Goal: Information Seeking & Learning: Learn about a topic

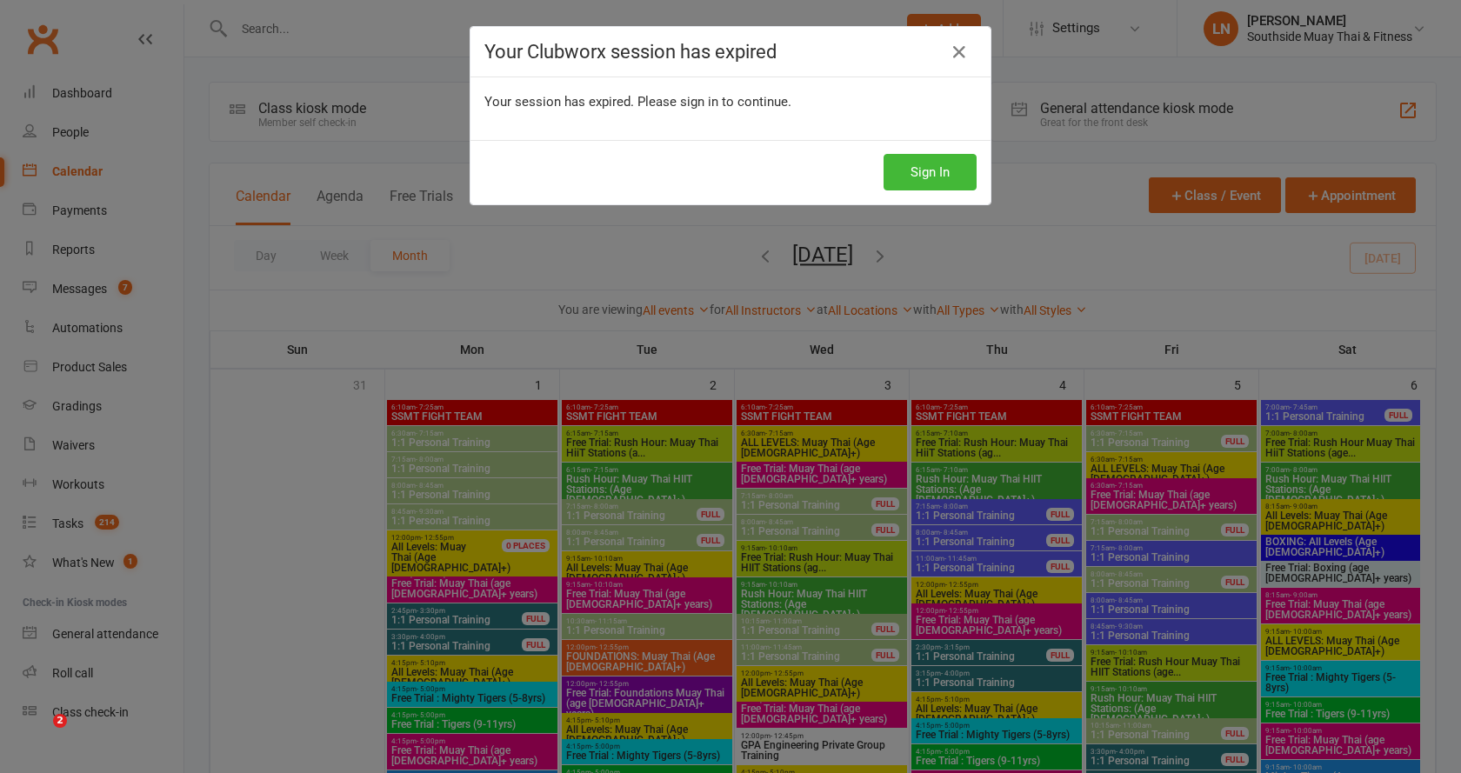
scroll to position [1810, 0]
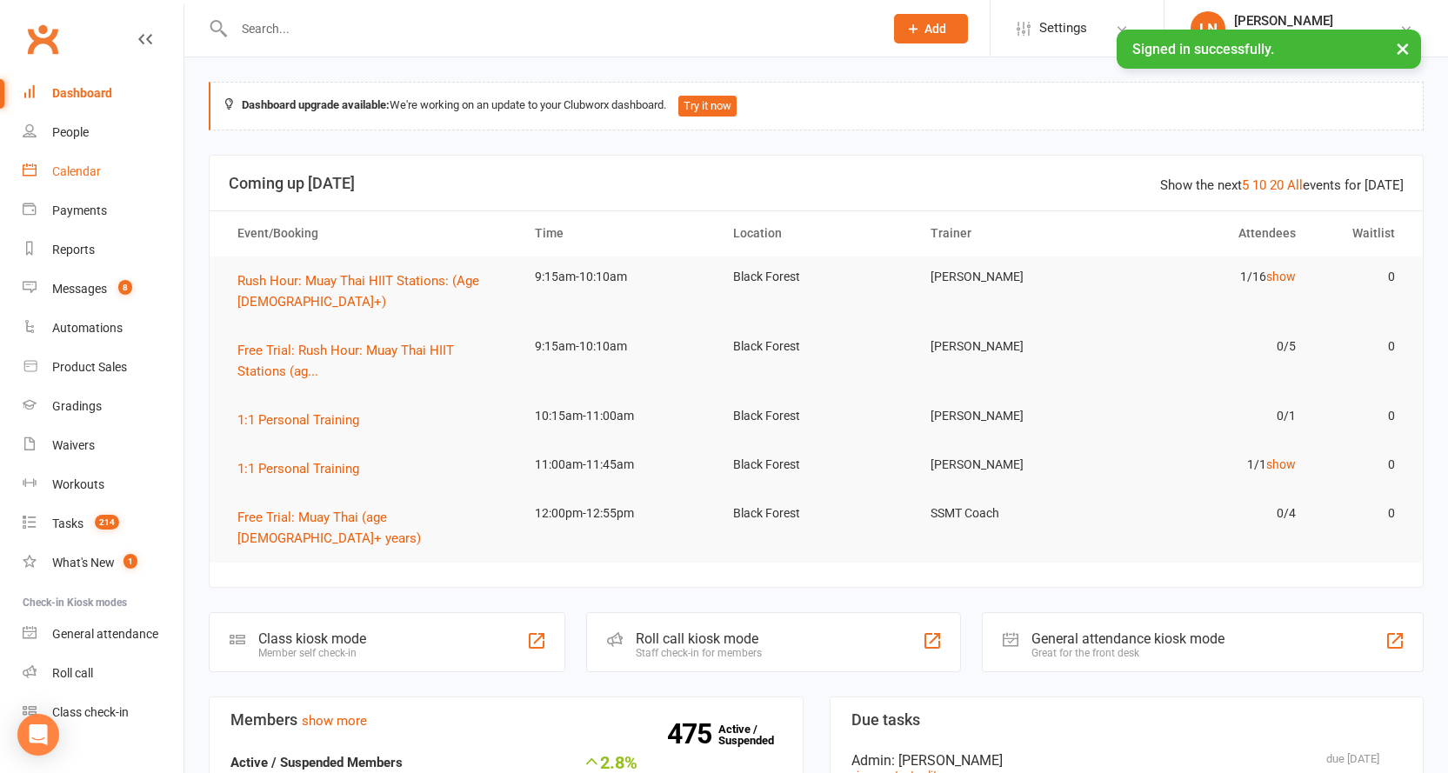
drag, startPoint x: 109, startPoint y: 177, endPoint x: 183, endPoint y: 84, distance: 118.7
click at [108, 177] on link "Calendar" at bounding box center [103, 171] width 161 height 39
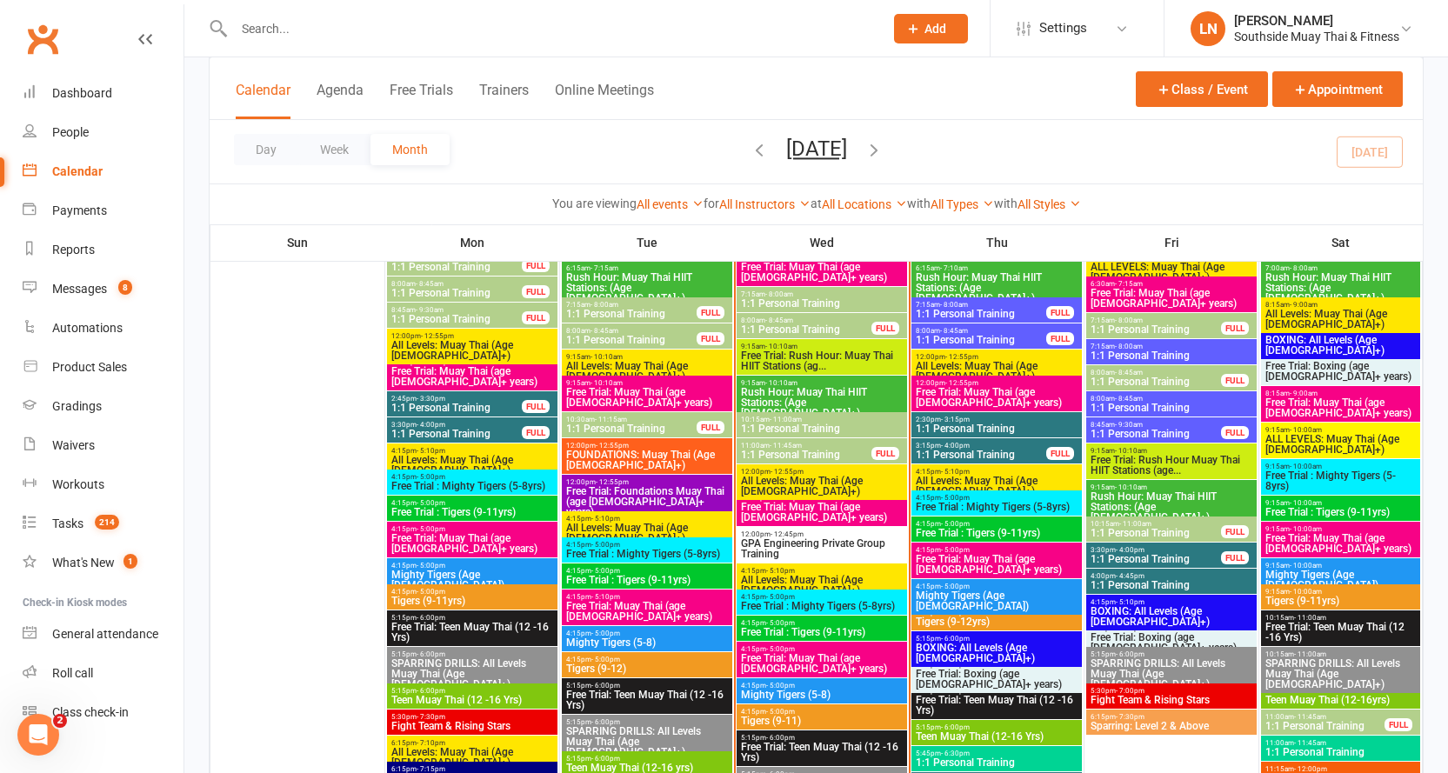
scroll to position [1951, 0]
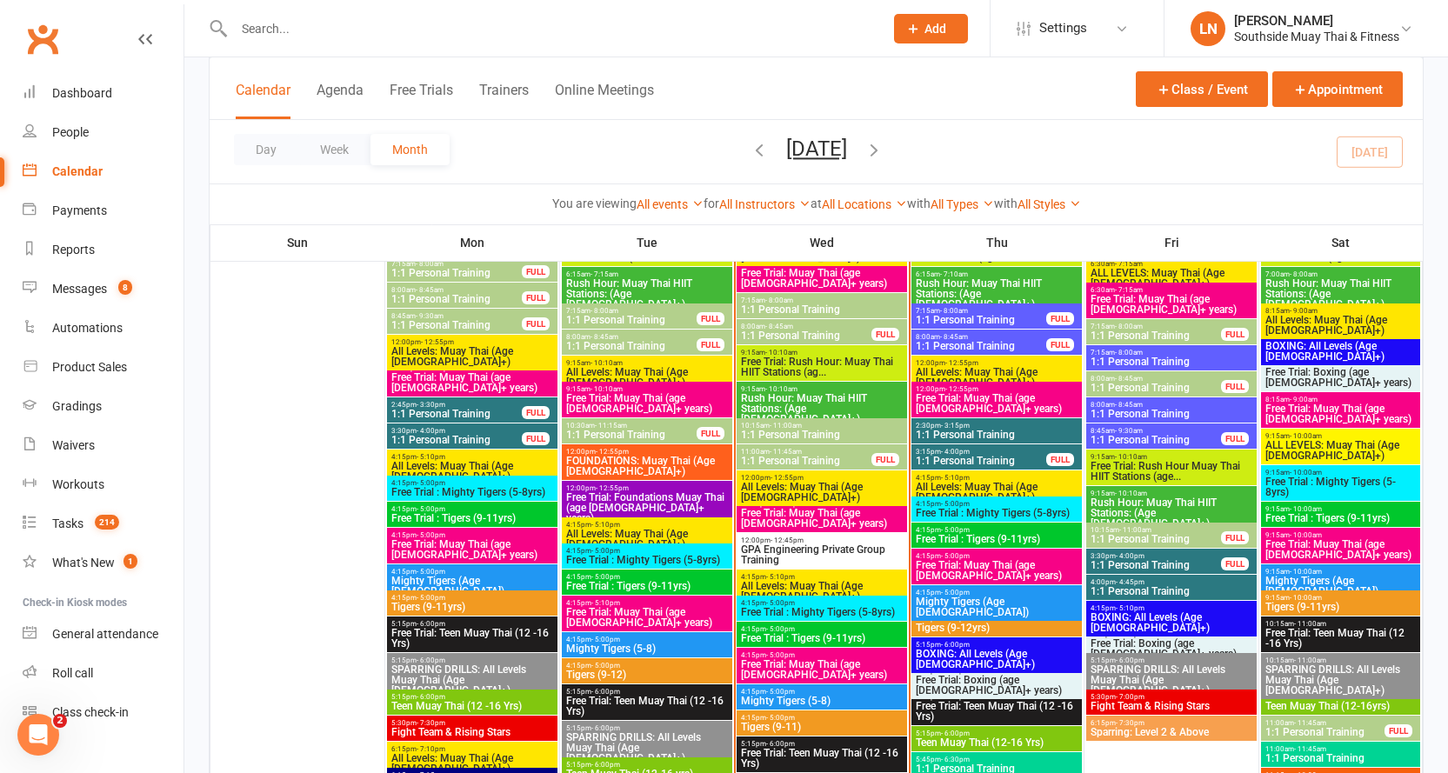
click at [787, 389] on span "- 10:10am" at bounding box center [781, 389] width 32 height 8
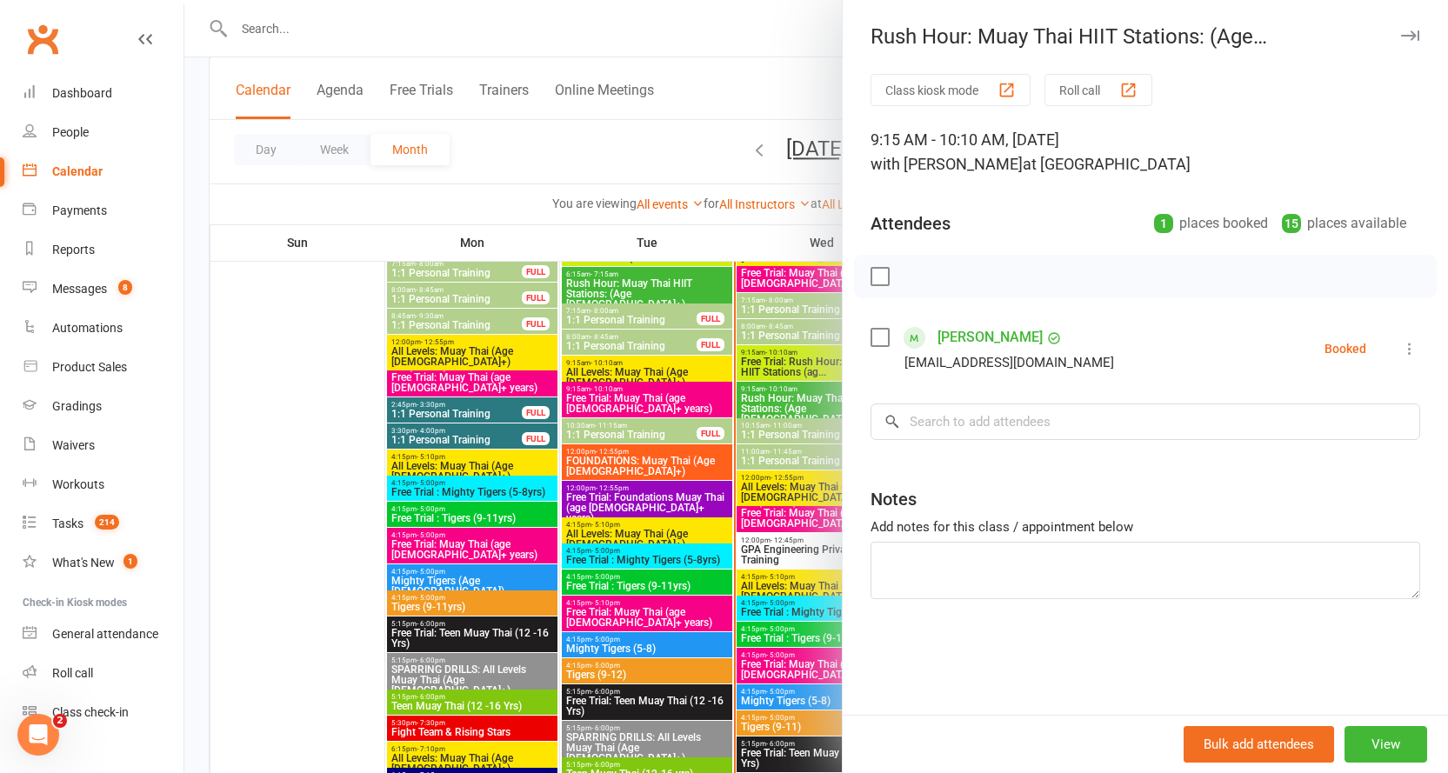
click at [782, 393] on div at bounding box center [816, 386] width 1264 height 773
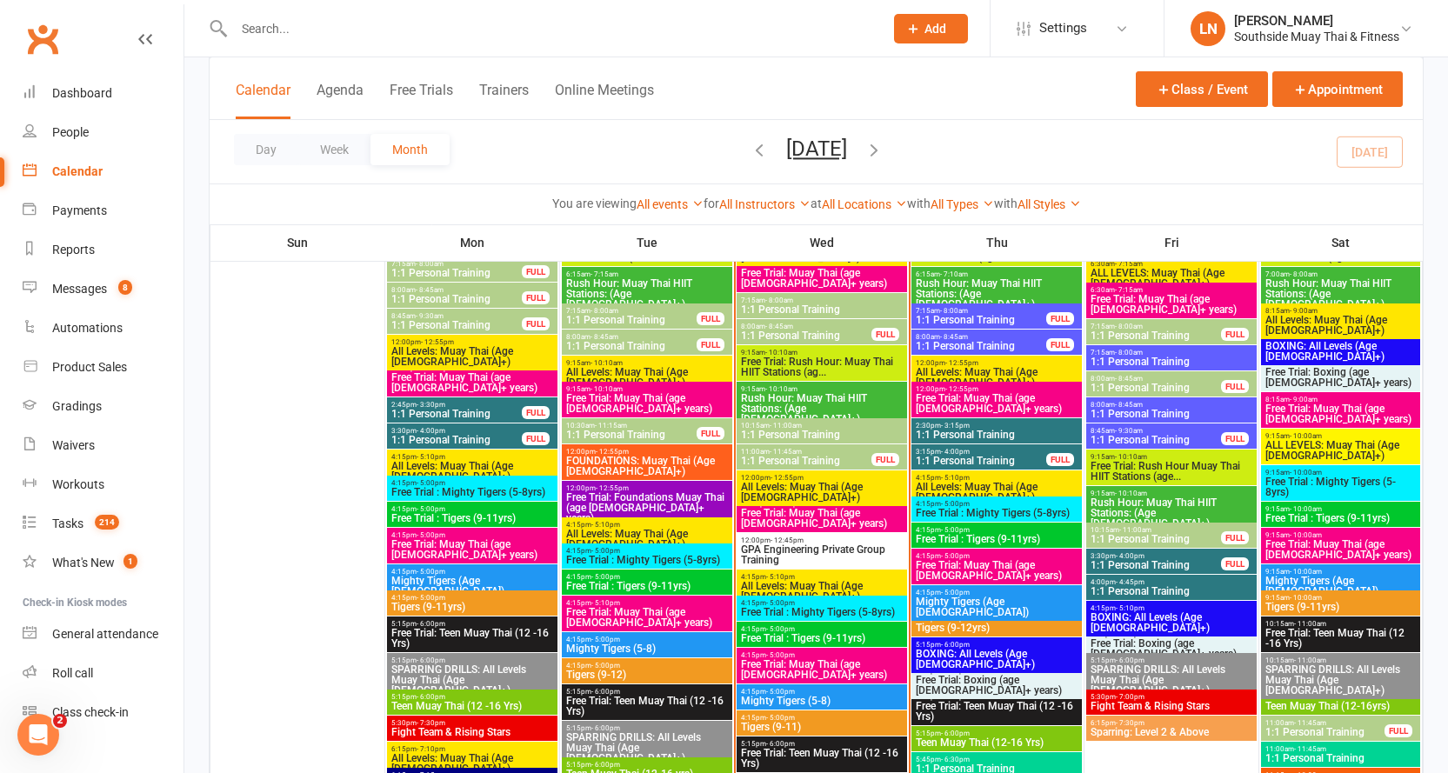
click at [795, 357] on span "Free Trial: Rush Hour: Muay Thai HIIT Stations (ag..." at bounding box center [821, 367] width 163 height 21
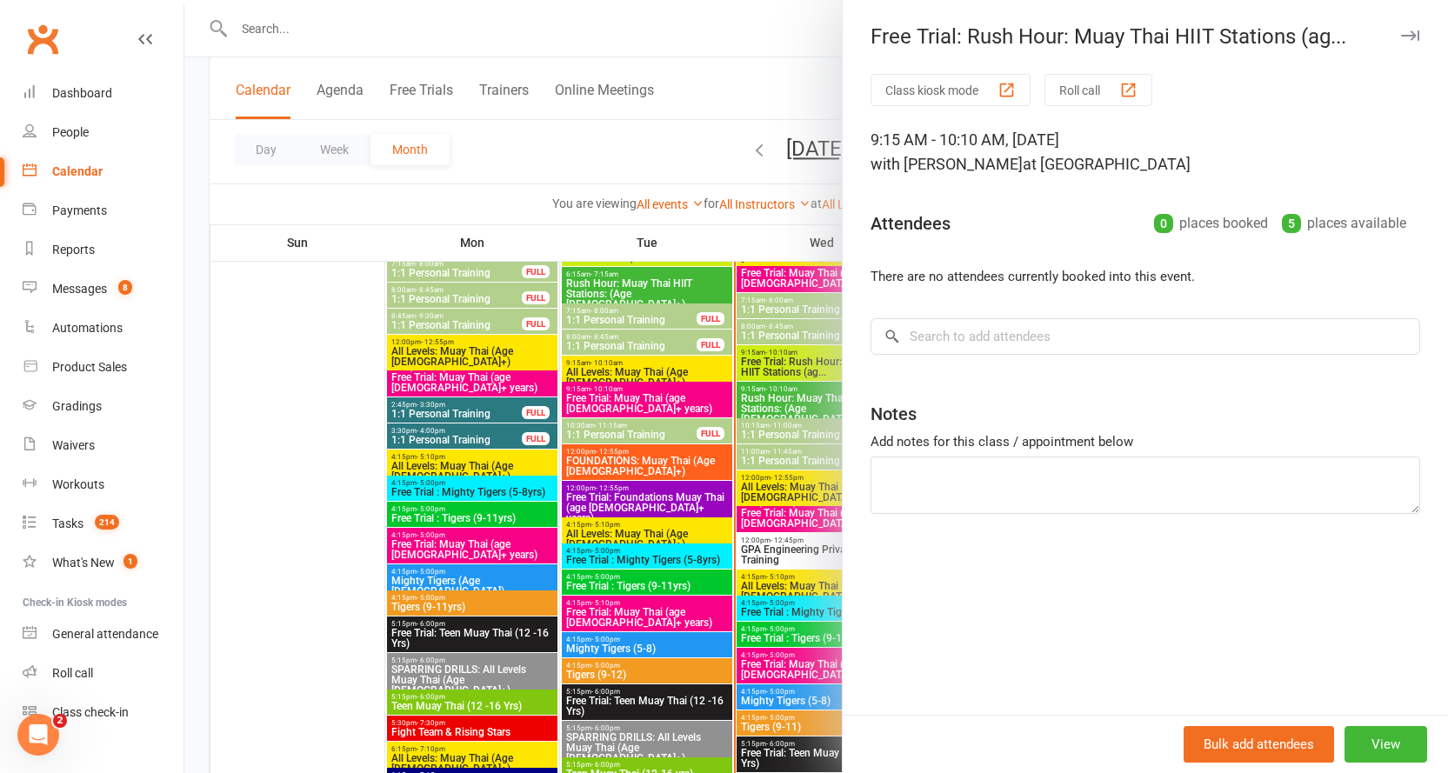
click at [795, 357] on div at bounding box center [816, 386] width 1264 height 773
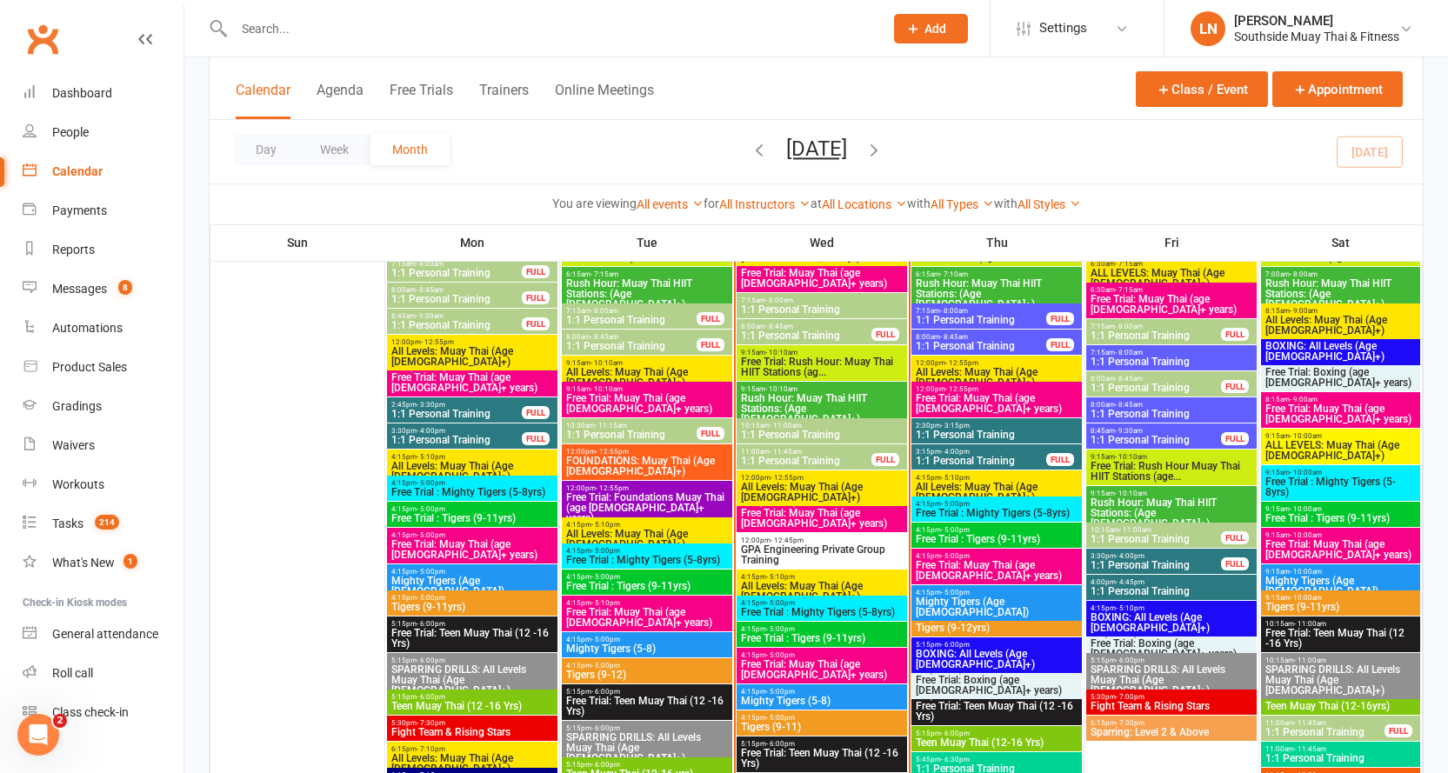
click at [775, 485] on span "All Levels: Muay Thai (Age [DEMOGRAPHIC_DATA]+)" at bounding box center [821, 492] width 163 height 21
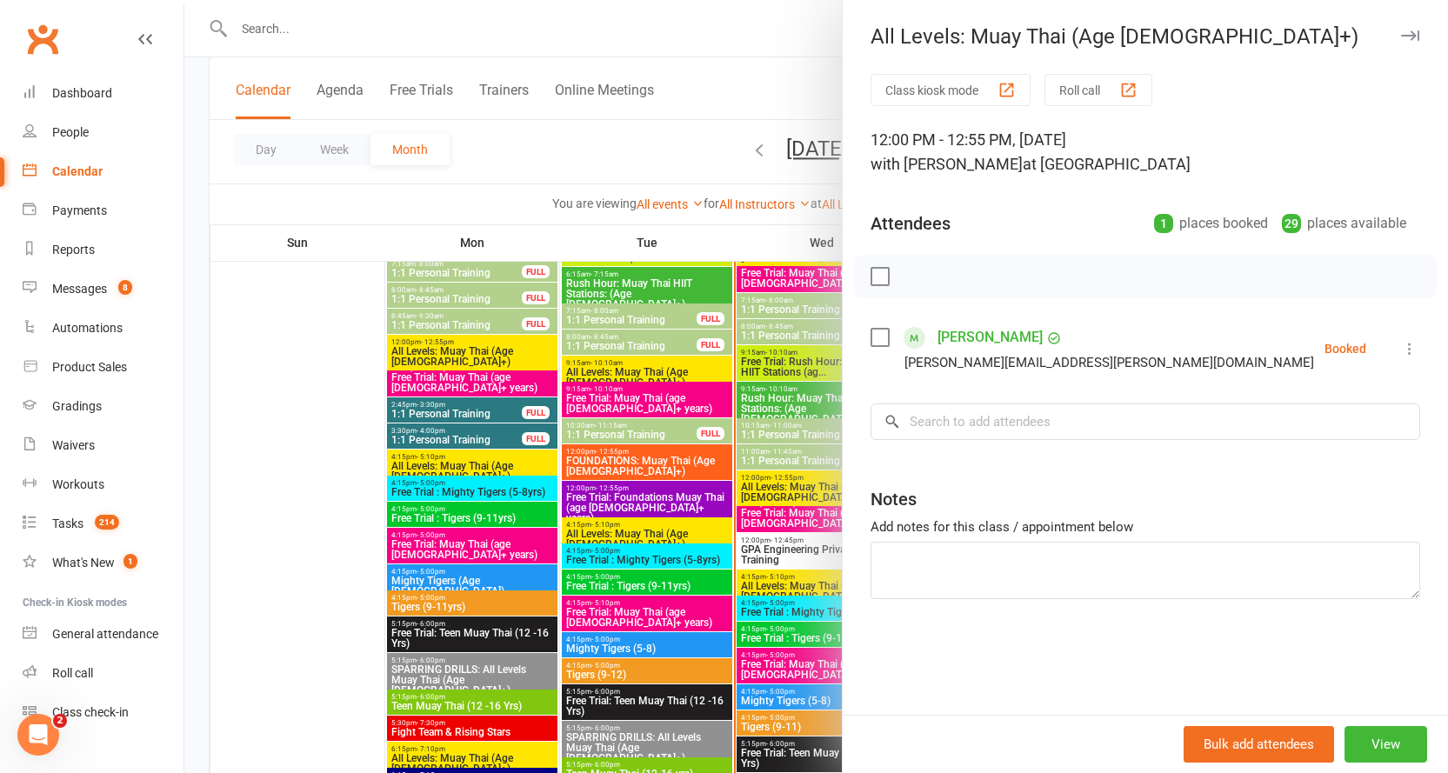
click at [776, 486] on div at bounding box center [816, 386] width 1264 height 773
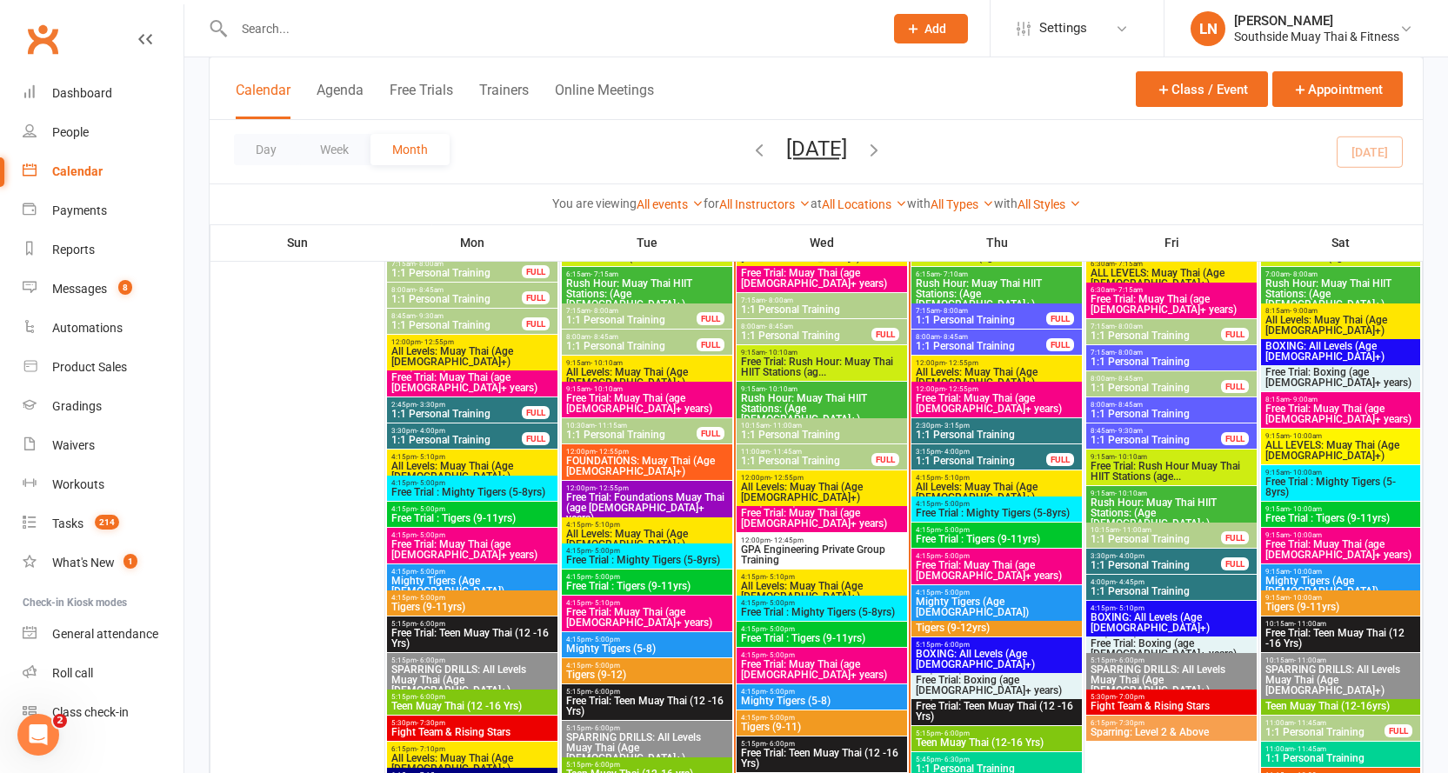
click at [777, 514] on span "Free Trial: Muay Thai (age [DEMOGRAPHIC_DATA]+ years)" at bounding box center [821, 518] width 163 height 21
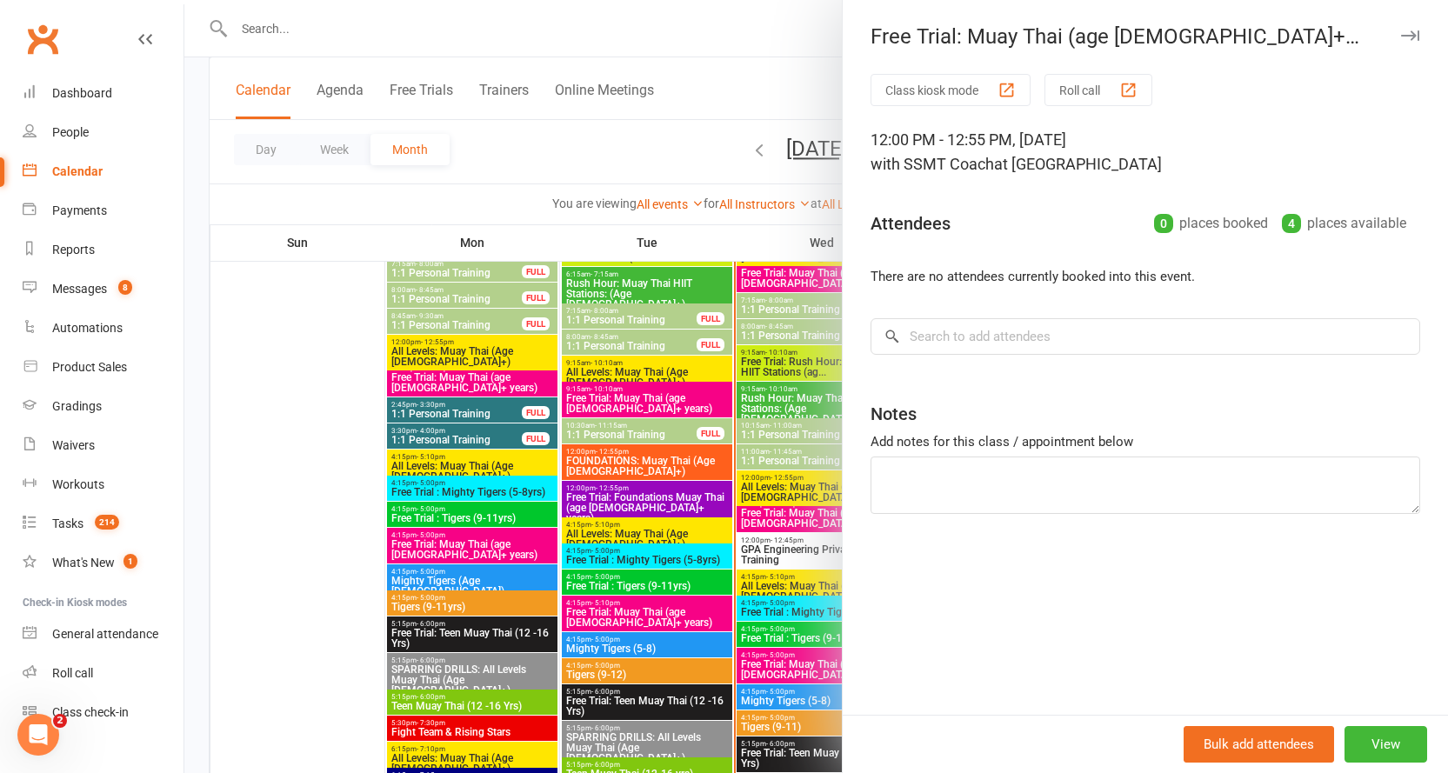
click at [776, 513] on div at bounding box center [816, 386] width 1264 height 773
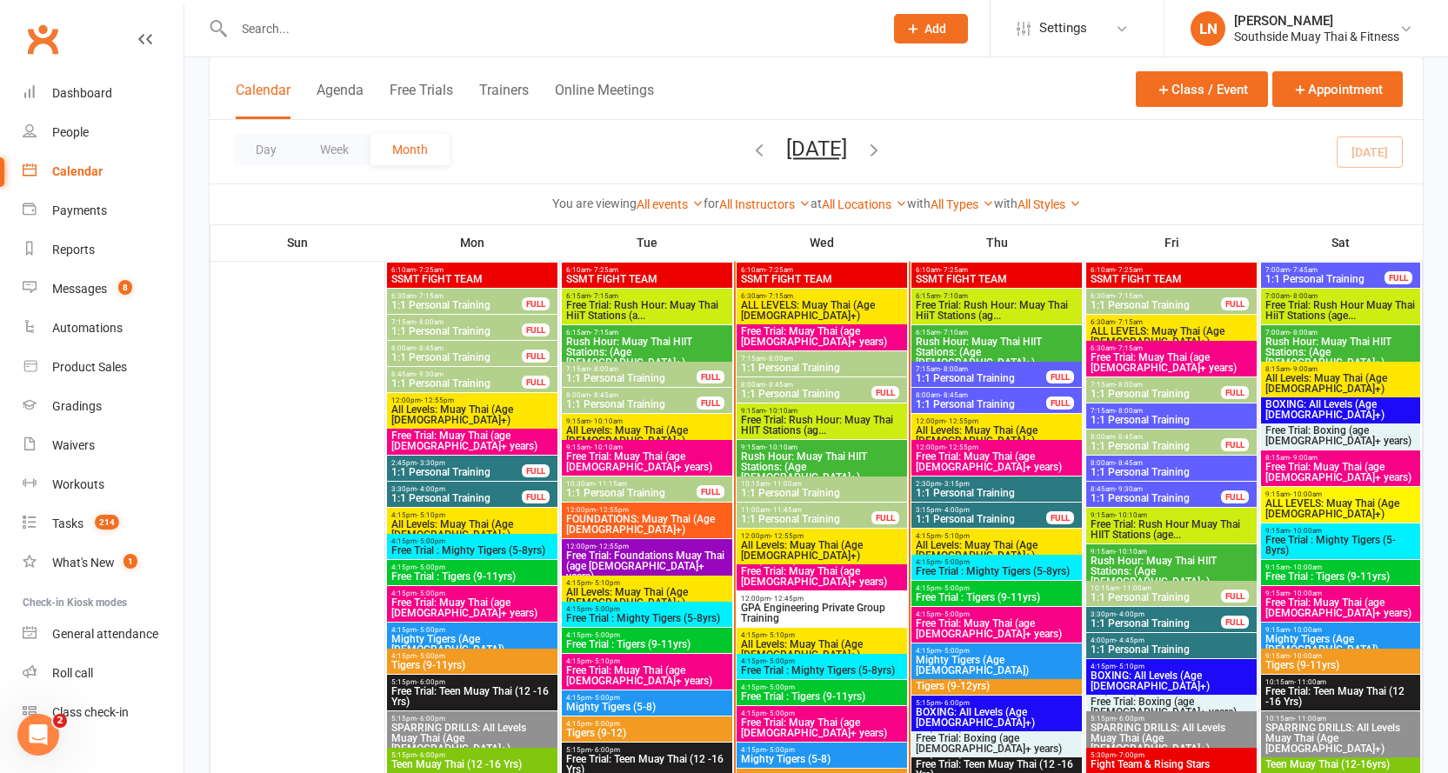
scroll to position [1880, 0]
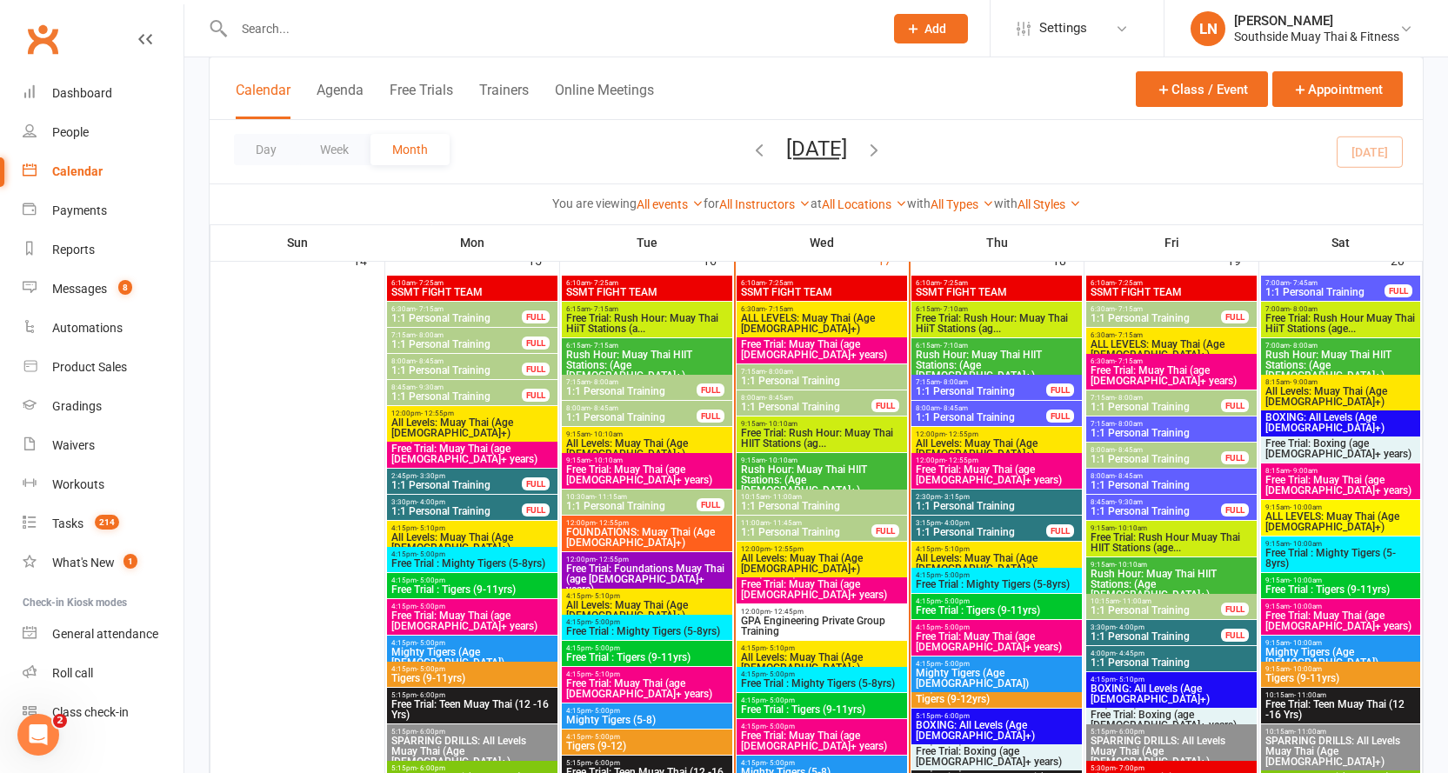
click at [974, 386] on span "1:1 Personal Training" at bounding box center [981, 391] width 132 height 10
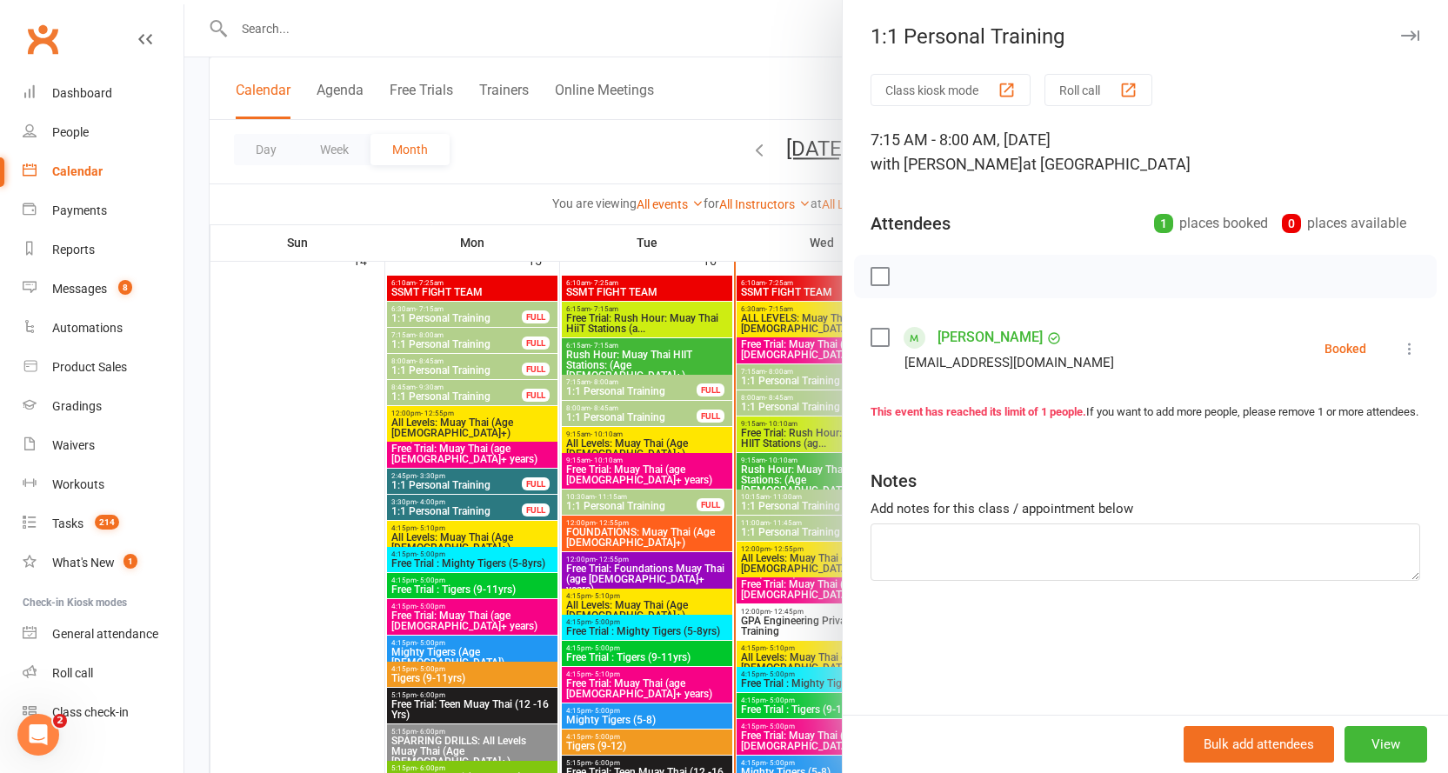
drag, startPoint x: 1394, startPoint y: 38, endPoint x: 1390, endPoint y: 49, distance: 11.0
click at [1401, 40] on icon "button" at bounding box center [1410, 35] width 18 height 10
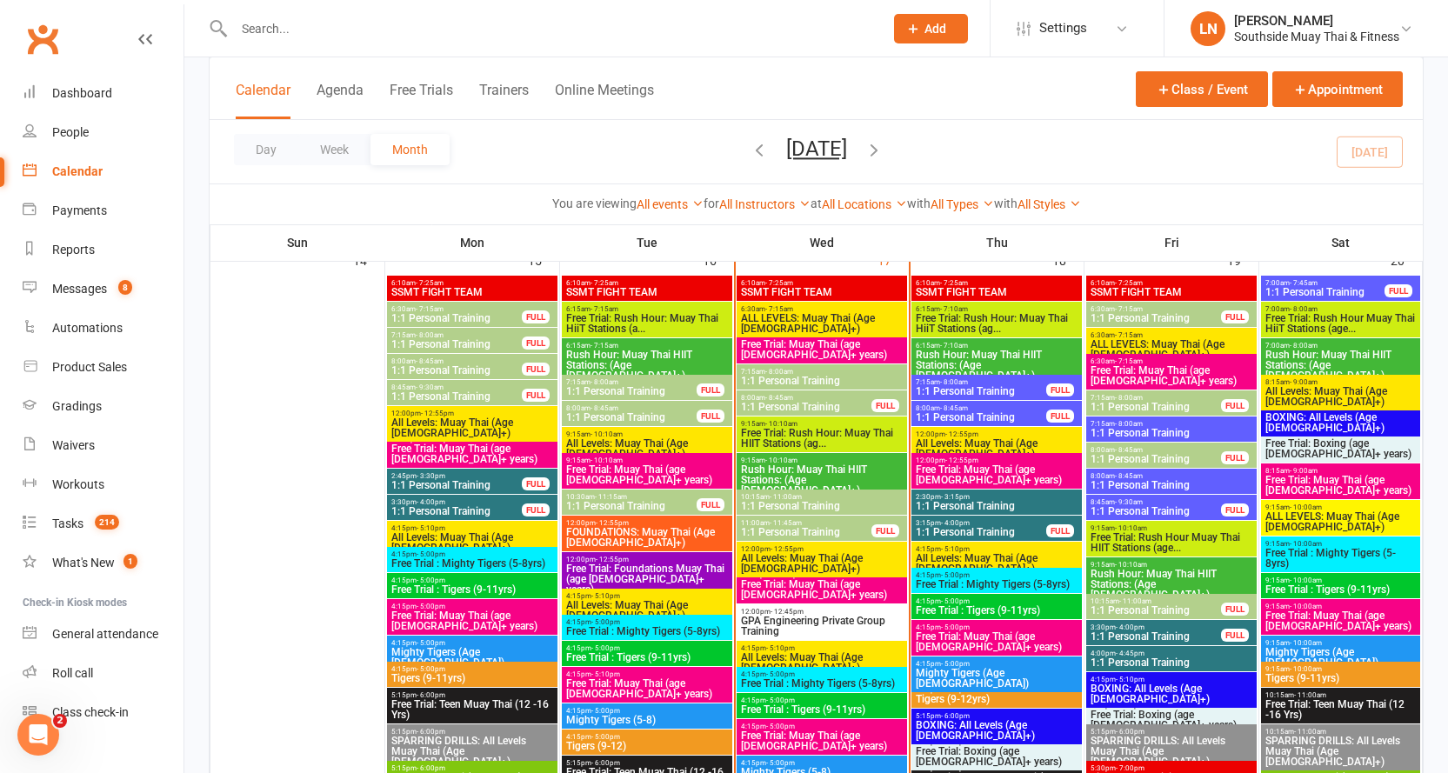
click at [1003, 419] on span "1:1 Personal Training" at bounding box center [981, 417] width 132 height 10
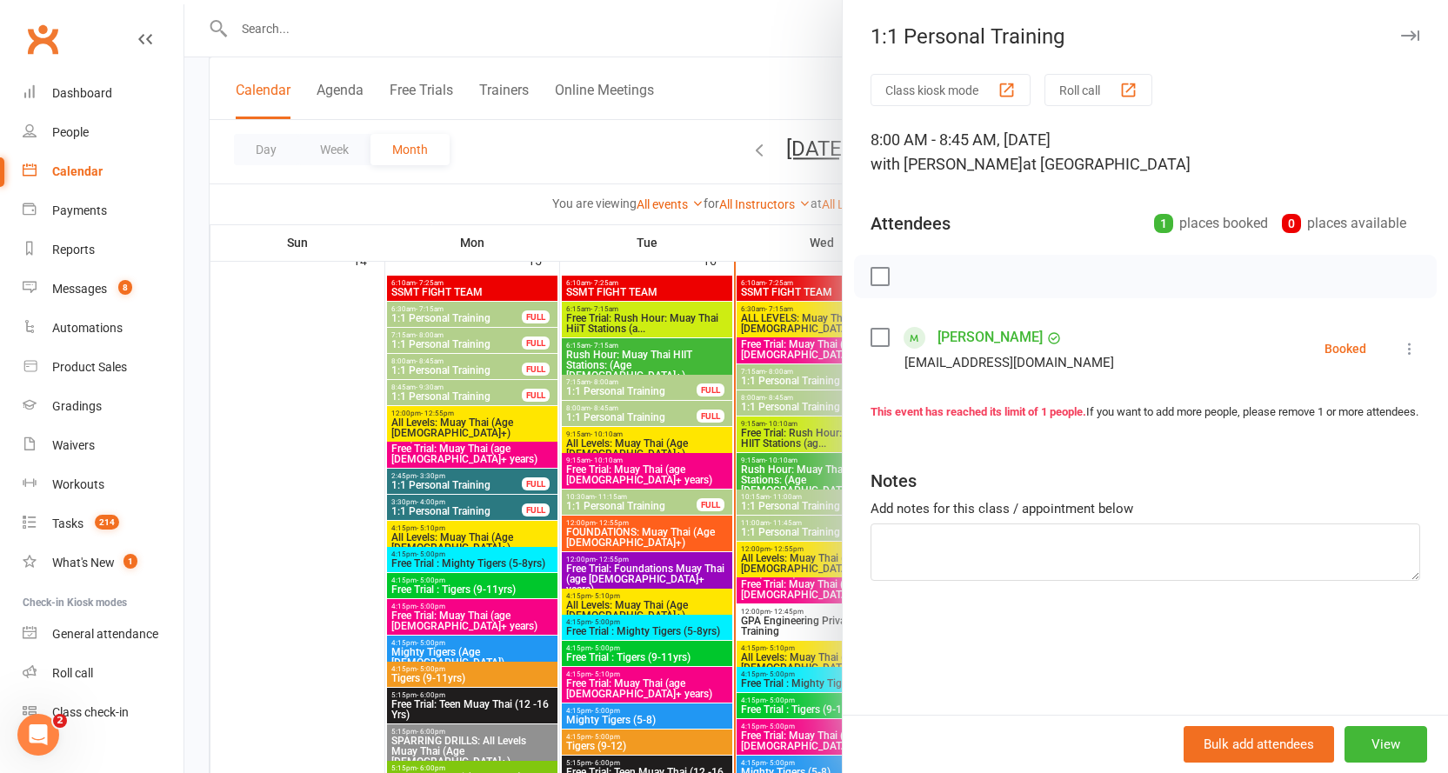
click at [1401, 34] on icon "button" at bounding box center [1410, 35] width 18 height 10
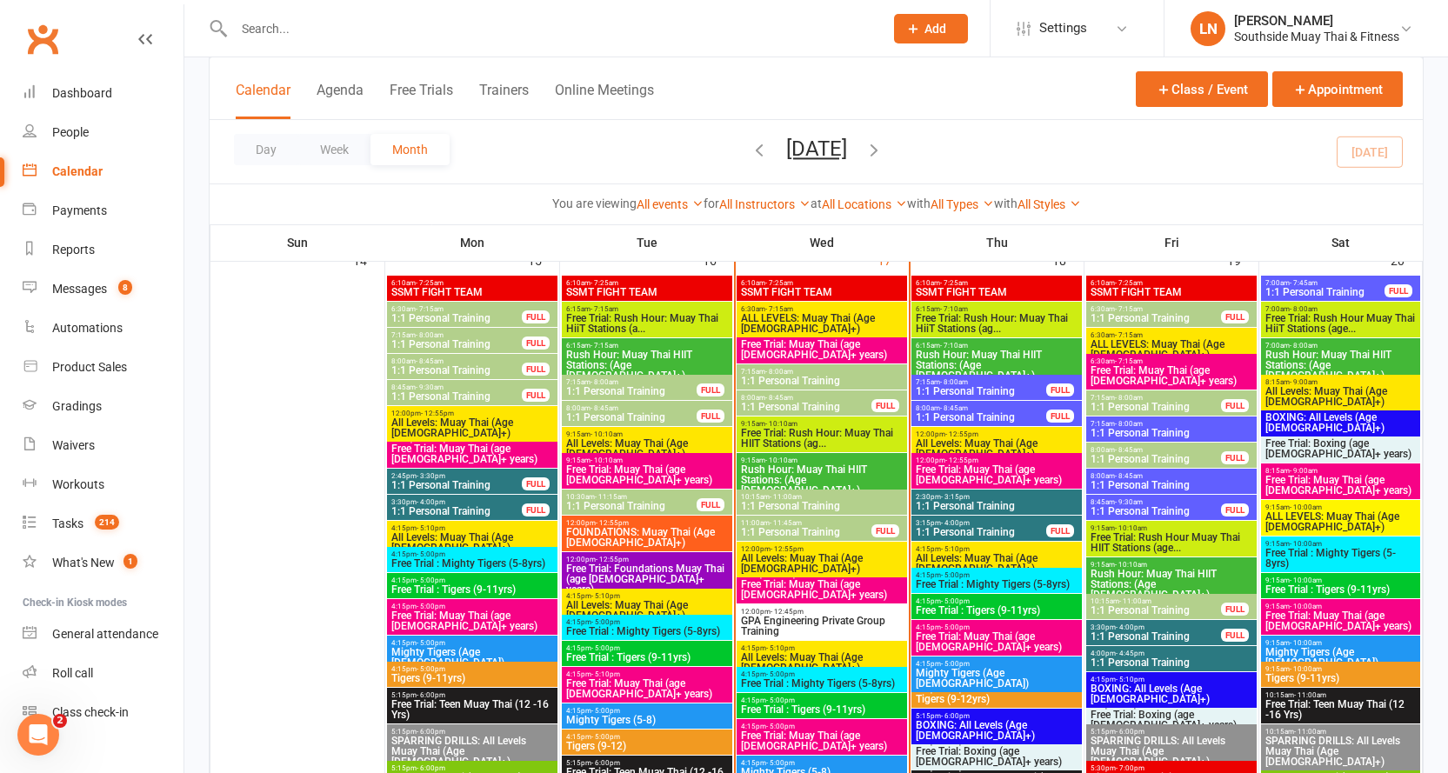
click at [962, 435] on span "- 12:55pm" at bounding box center [961, 434] width 33 height 8
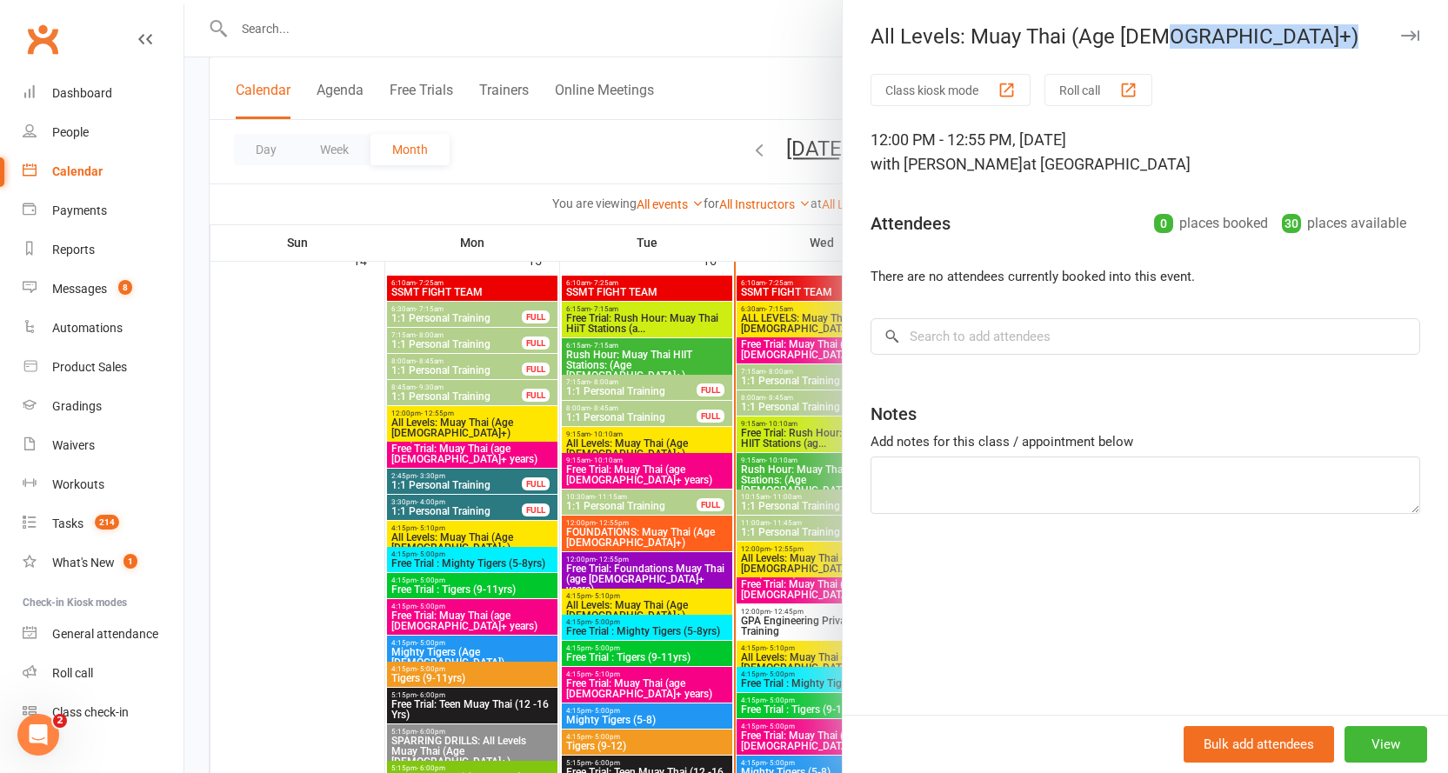
click at [1386, 40] on div "All Levels: Muay Thai (Age [DEMOGRAPHIC_DATA]+) Class kiosk mode Roll call 12:0…" at bounding box center [1145, 386] width 606 height 773
click at [1399, 43] on button "button" at bounding box center [1409, 35] width 21 height 21
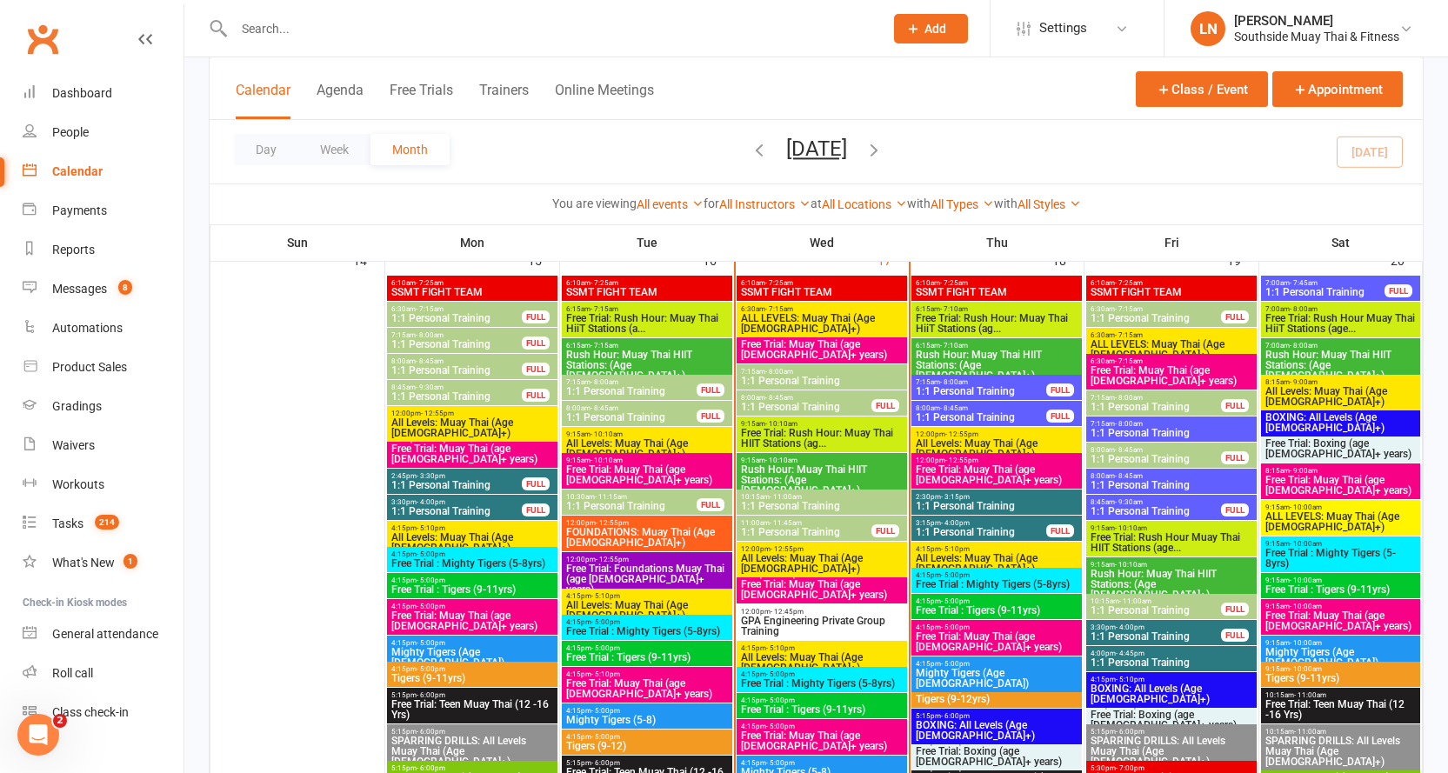
click at [977, 343] on span "6:15am - 7:10am" at bounding box center [996, 346] width 163 height 8
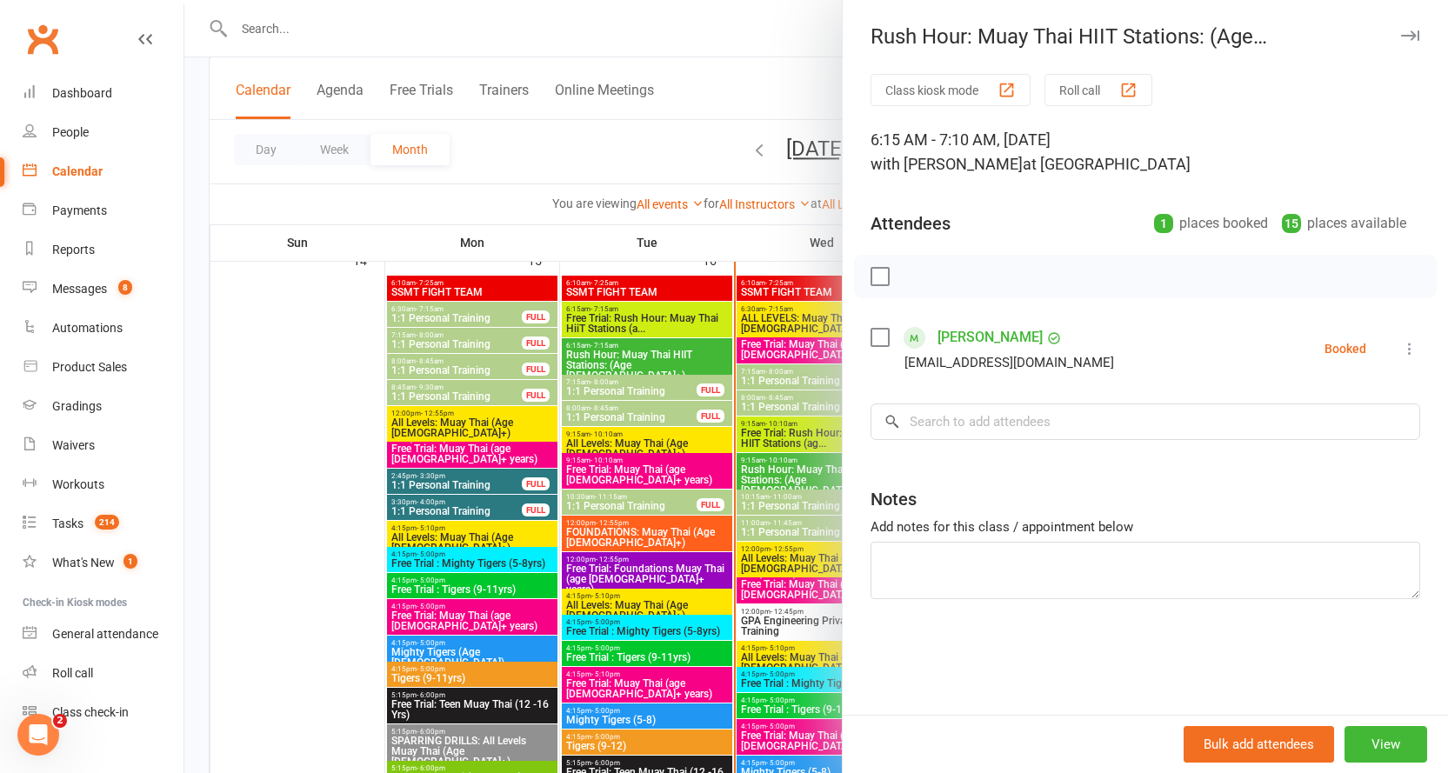
click at [1401, 36] on icon "button" at bounding box center [1410, 35] width 18 height 10
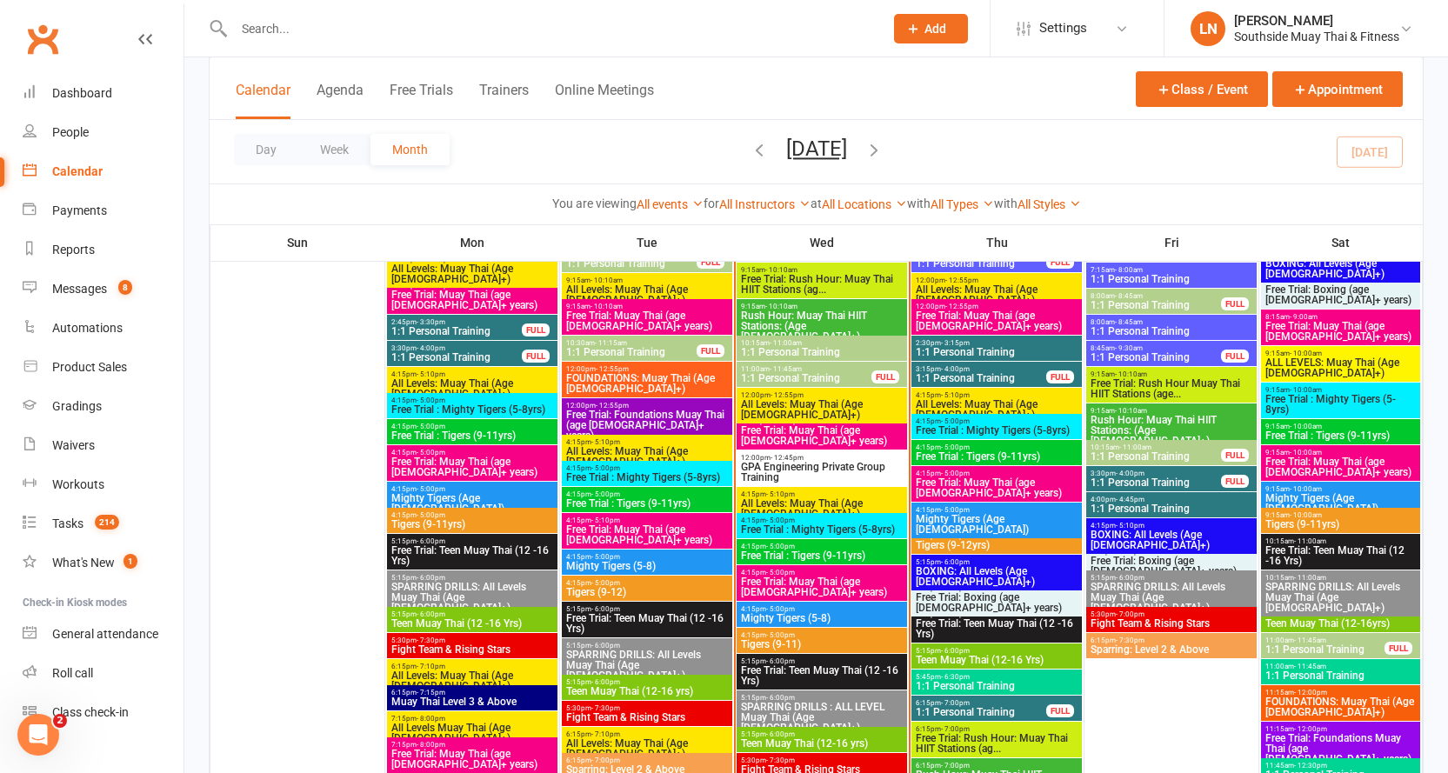
scroll to position [1869, 0]
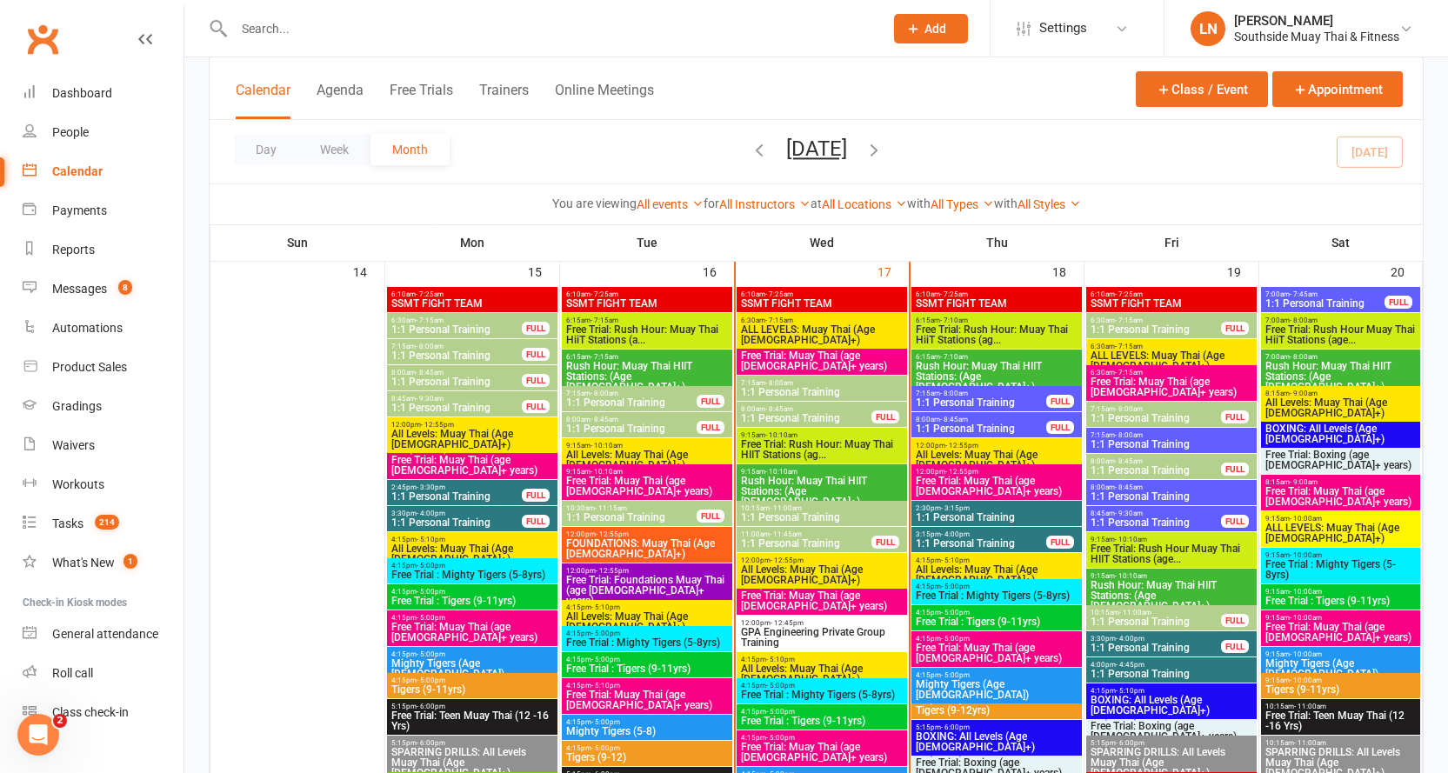
click at [779, 481] on span "Rush Hour: Muay Thai HIIT Stations: (Age [DEMOGRAPHIC_DATA]+)" at bounding box center [821, 491] width 163 height 31
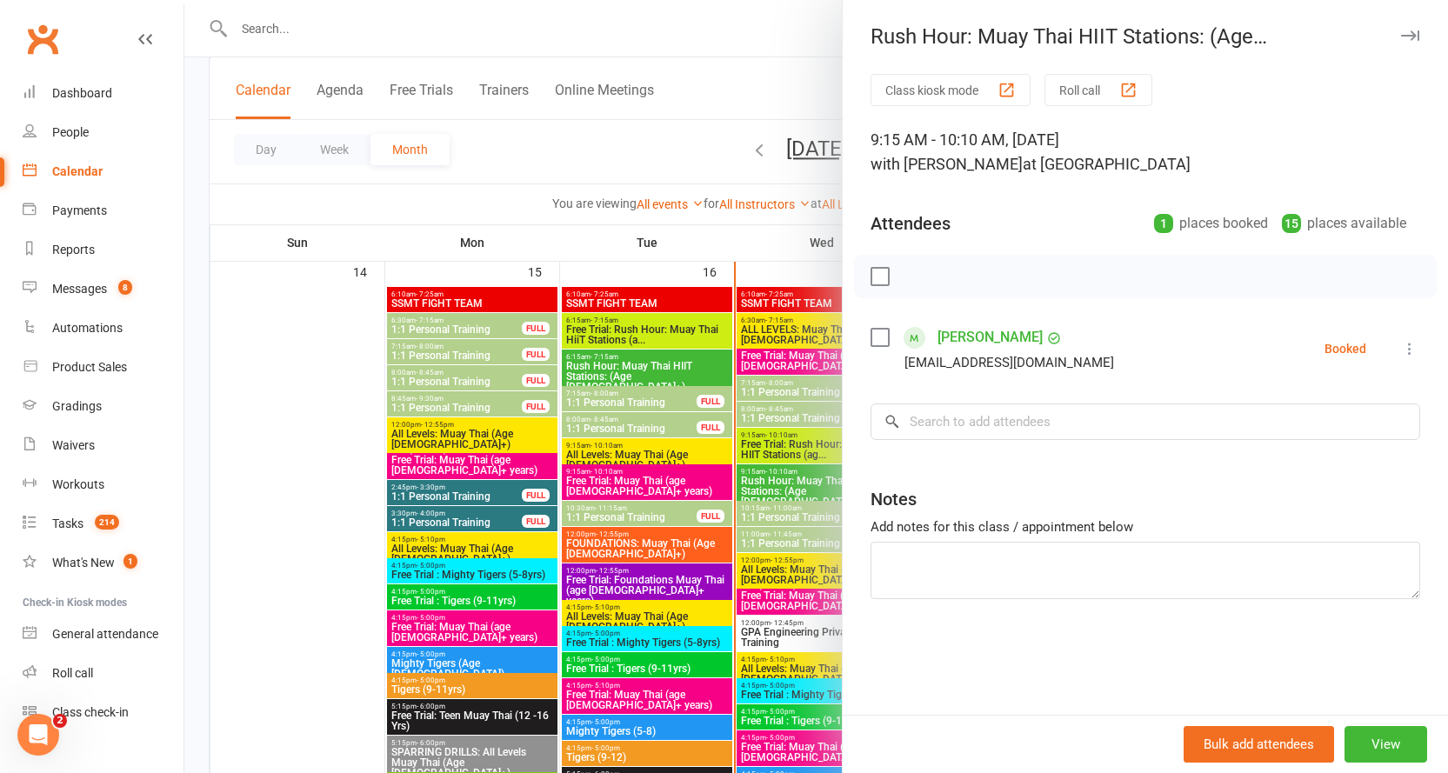
click at [1404, 32] on icon "button" at bounding box center [1410, 35] width 18 height 10
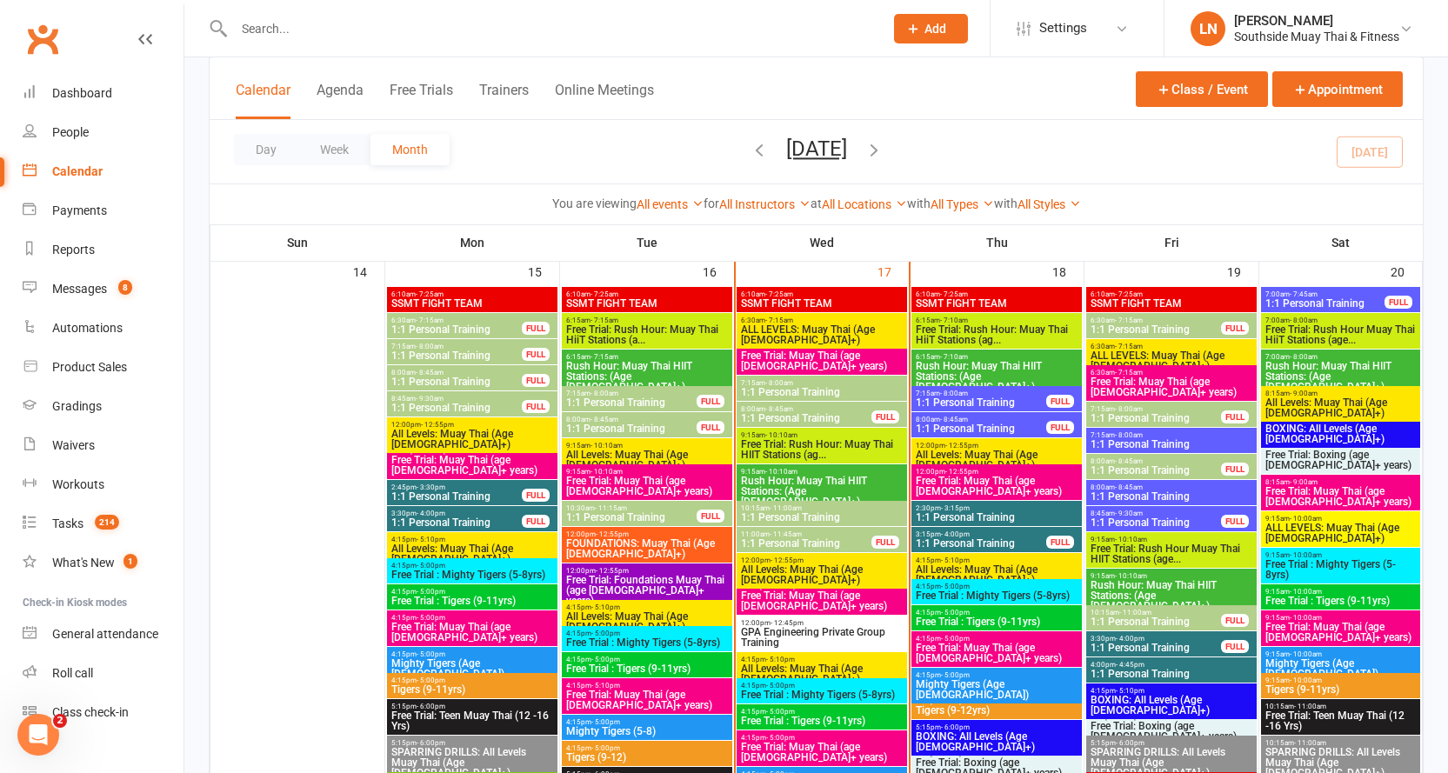
click at [799, 538] on span "1:1 Personal Training" at bounding box center [806, 543] width 132 height 10
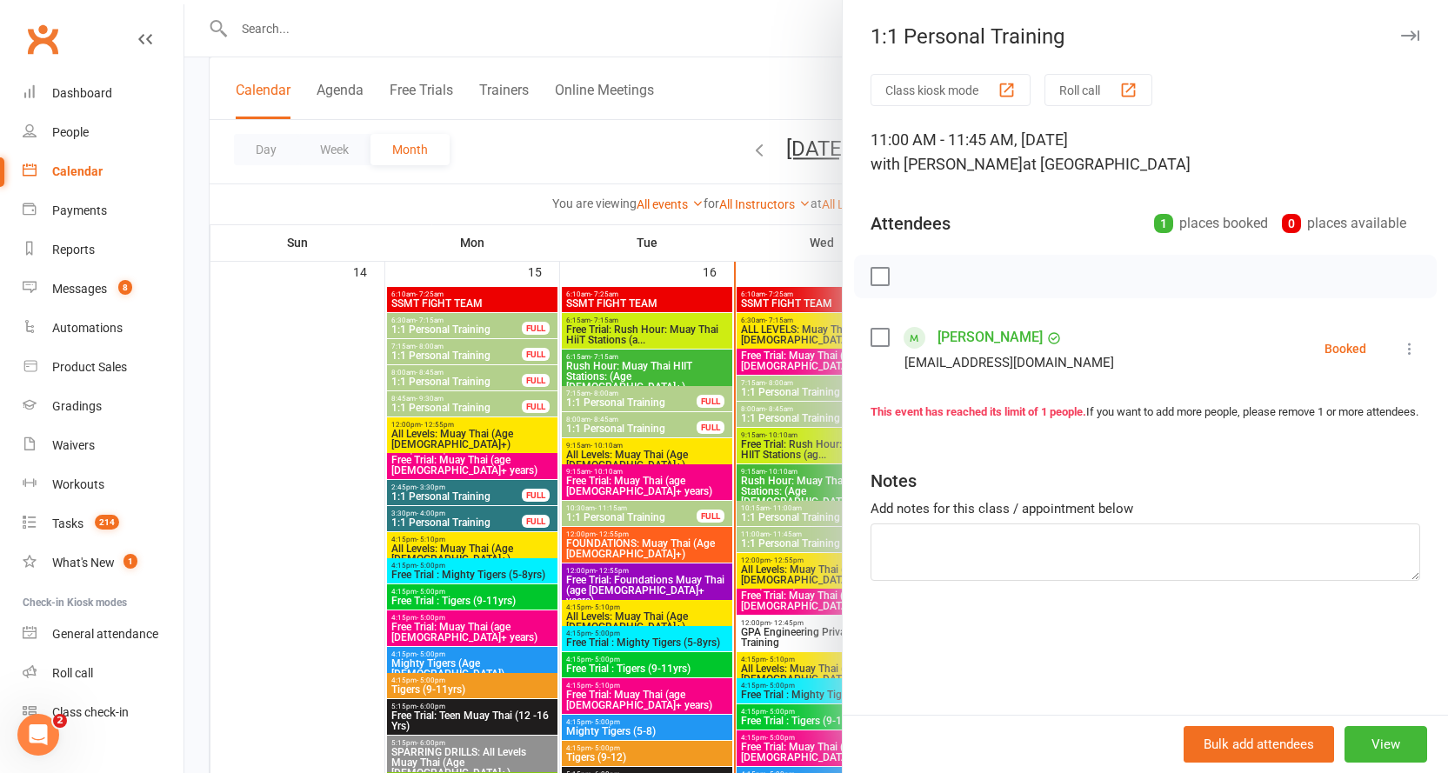
click at [793, 537] on div at bounding box center [816, 386] width 1264 height 773
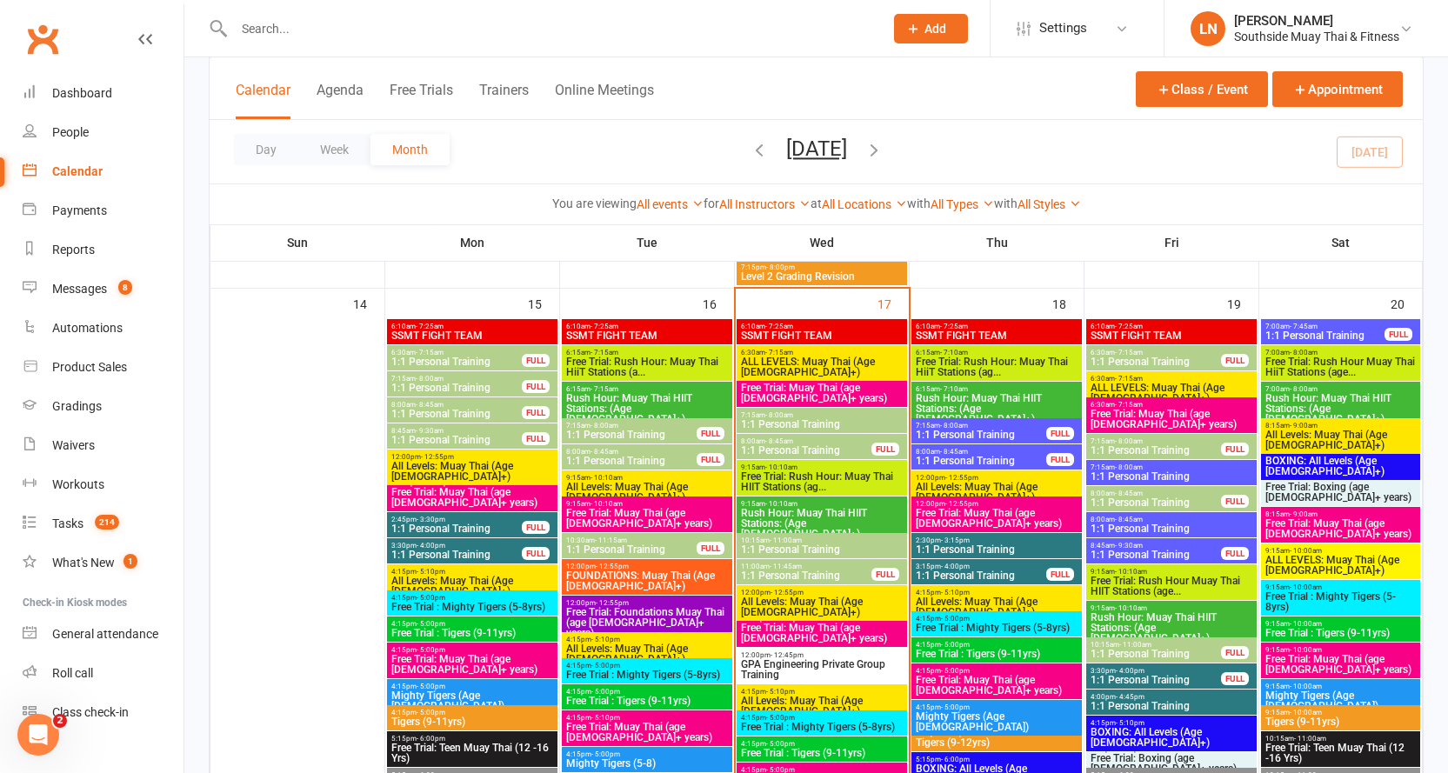
scroll to position [1817, 0]
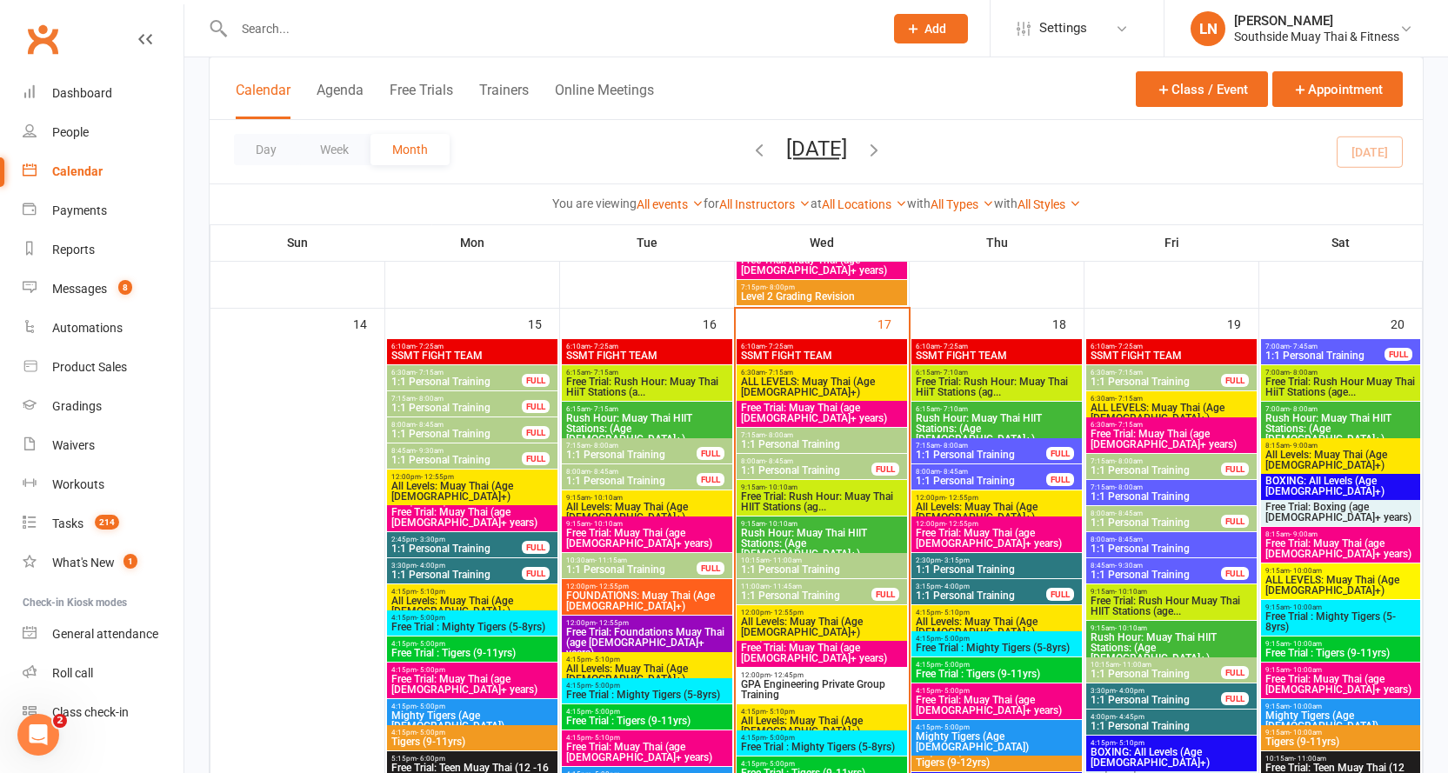
click at [847, 525] on span "9:15am - 10:10am" at bounding box center [821, 524] width 163 height 8
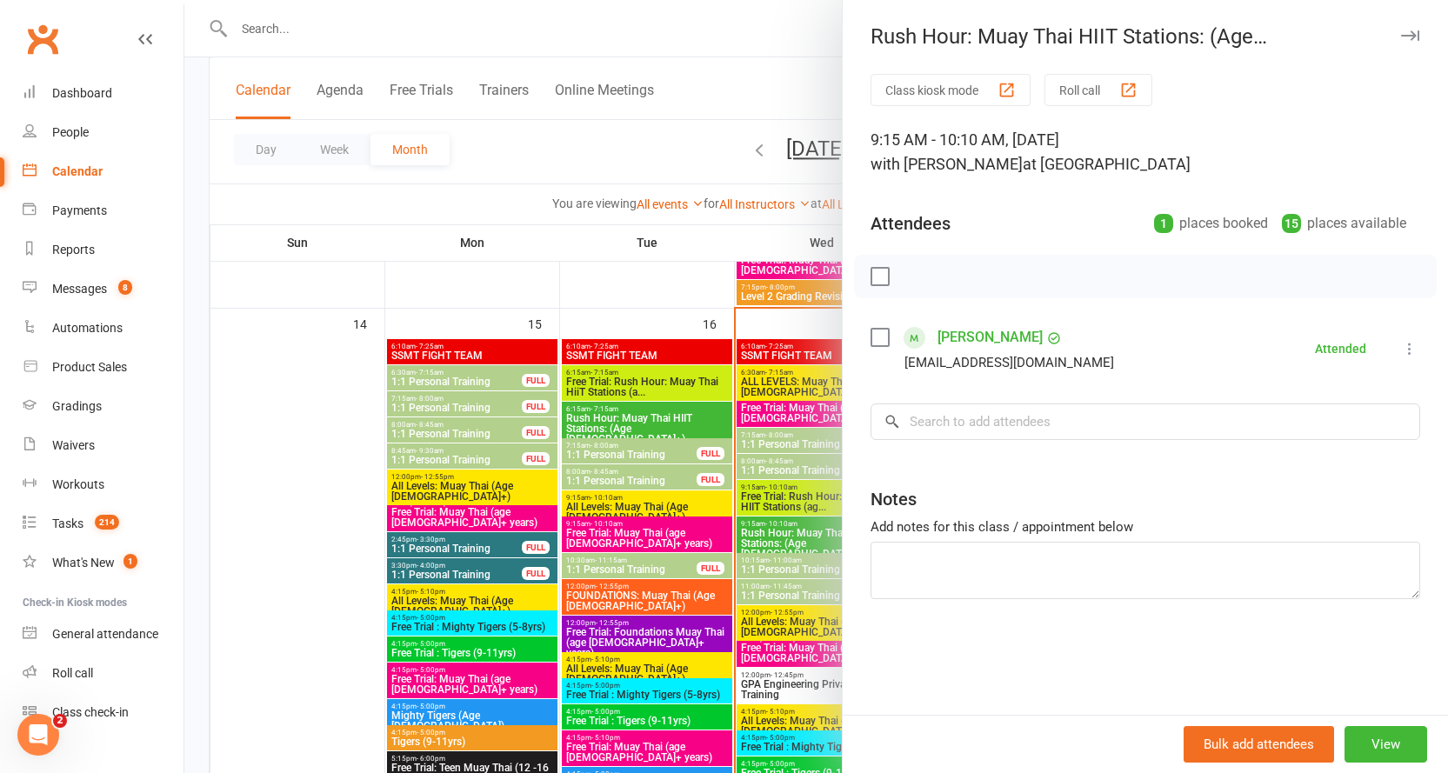
click at [1401, 37] on icon "button" at bounding box center [1410, 35] width 18 height 10
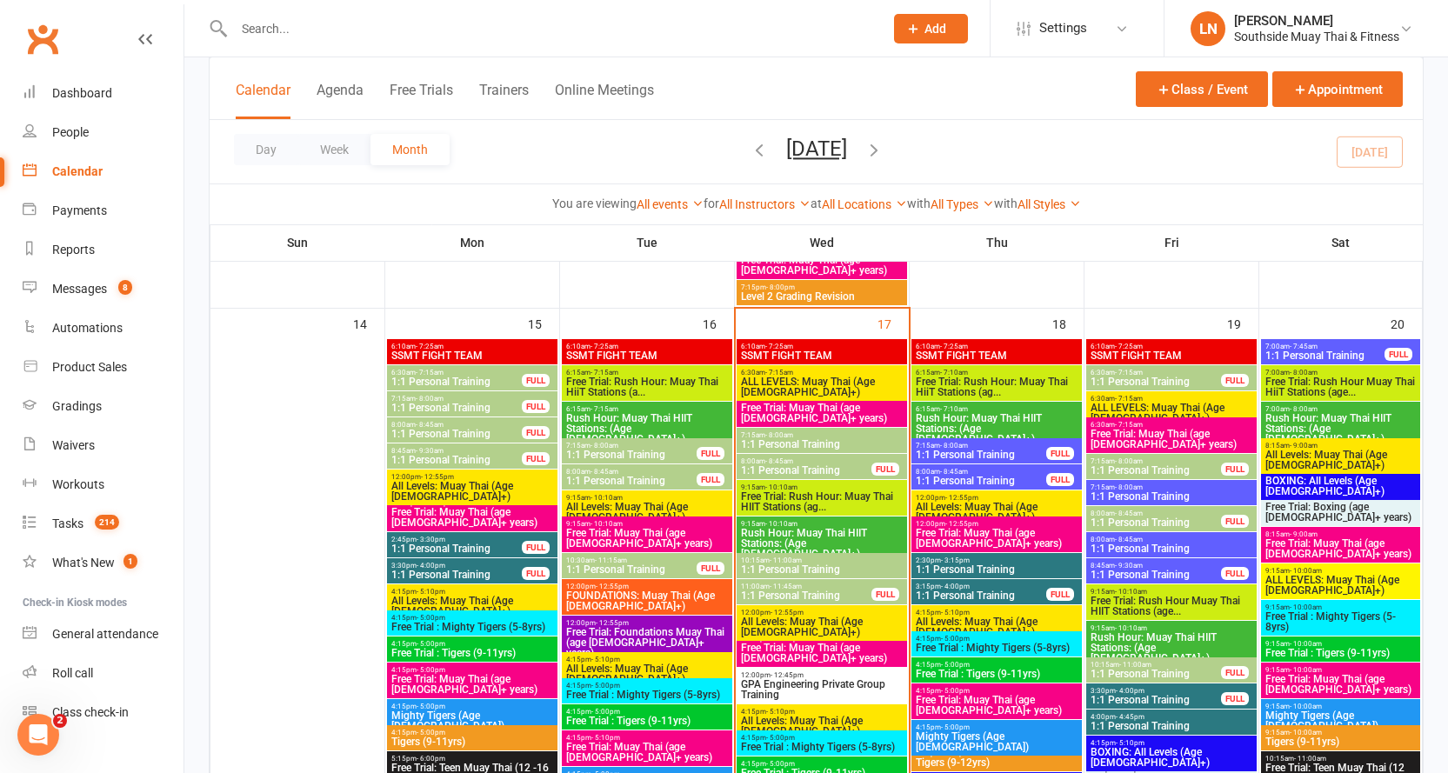
click at [816, 561] on span "10:15am - 11:00am" at bounding box center [821, 561] width 163 height 8
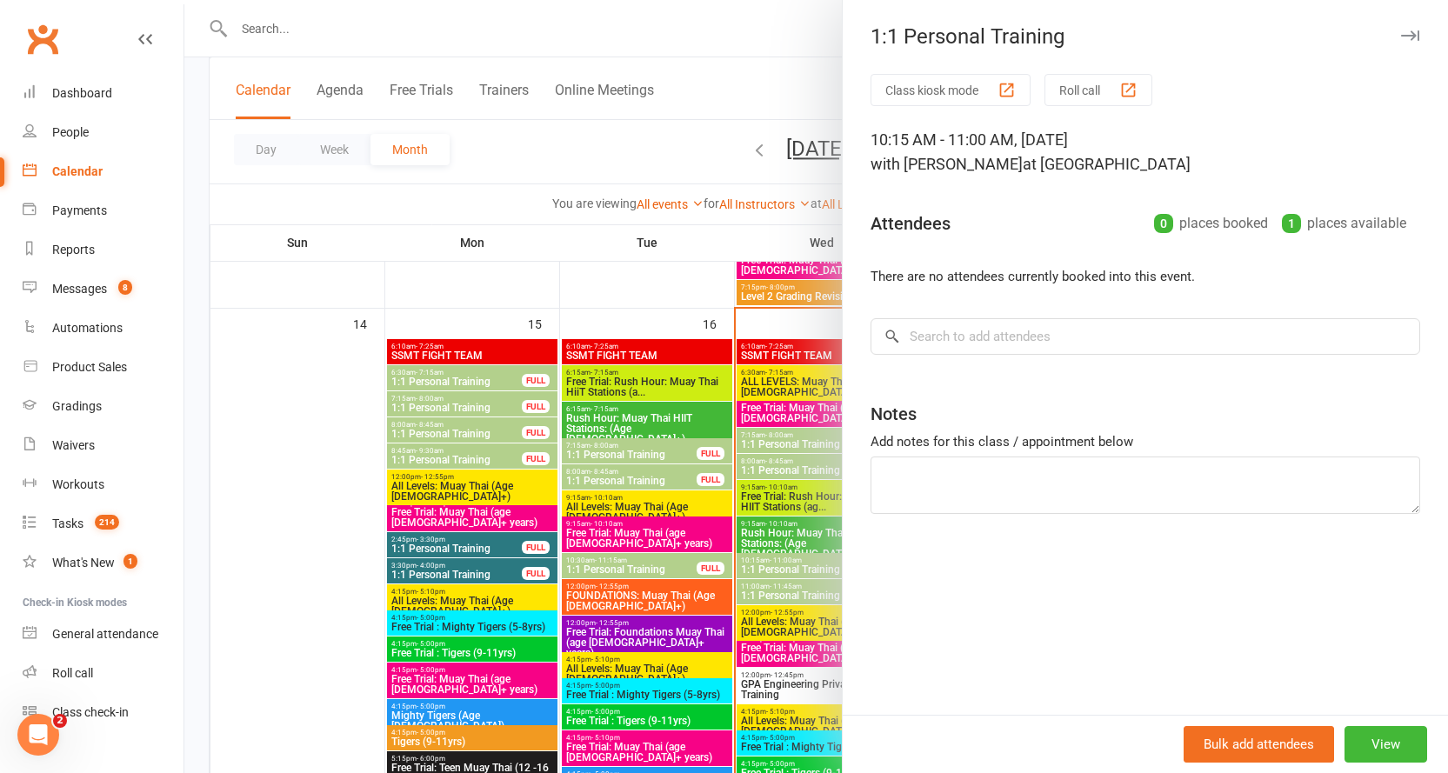
click at [755, 571] on div at bounding box center [816, 386] width 1264 height 773
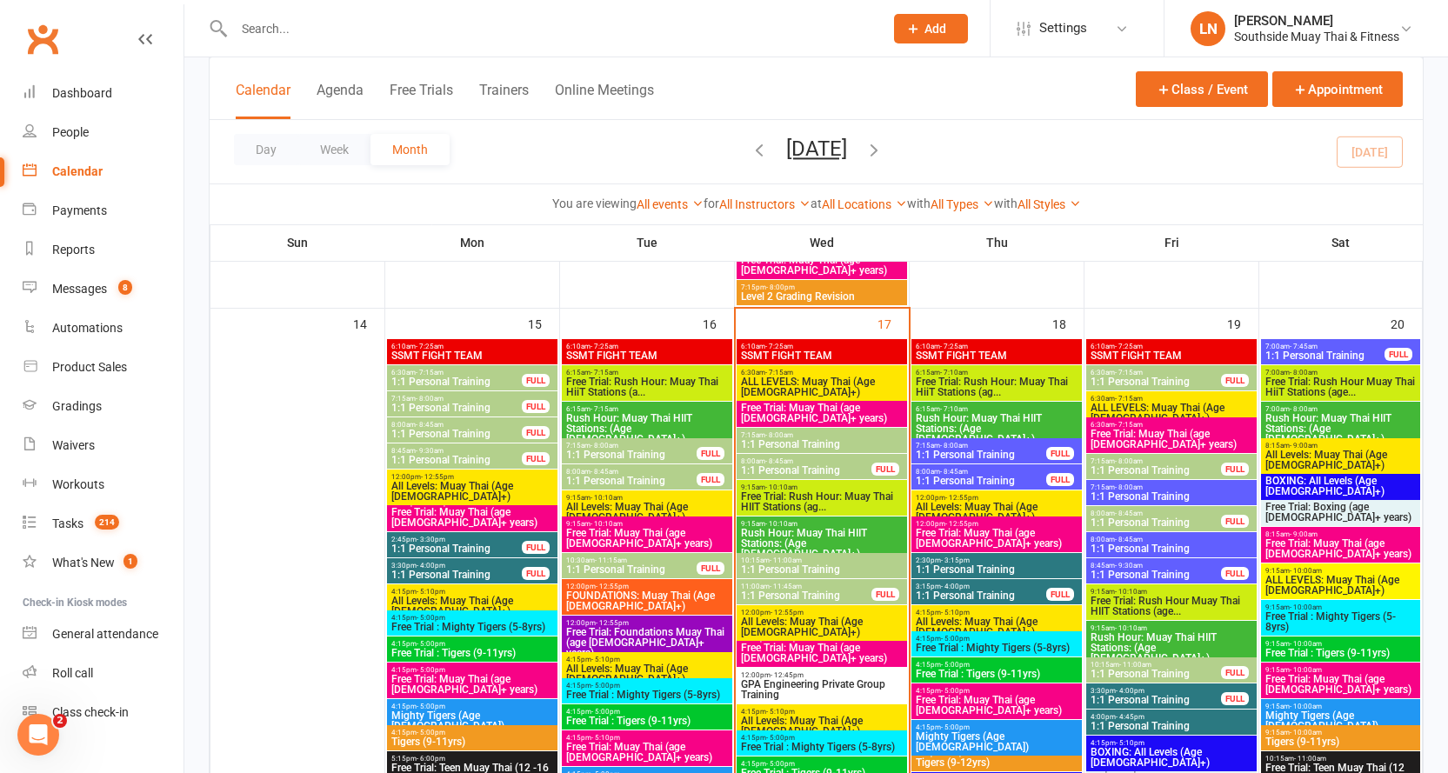
click at [765, 587] on span "11:00am - 11:45am" at bounding box center [806, 587] width 132 height 8
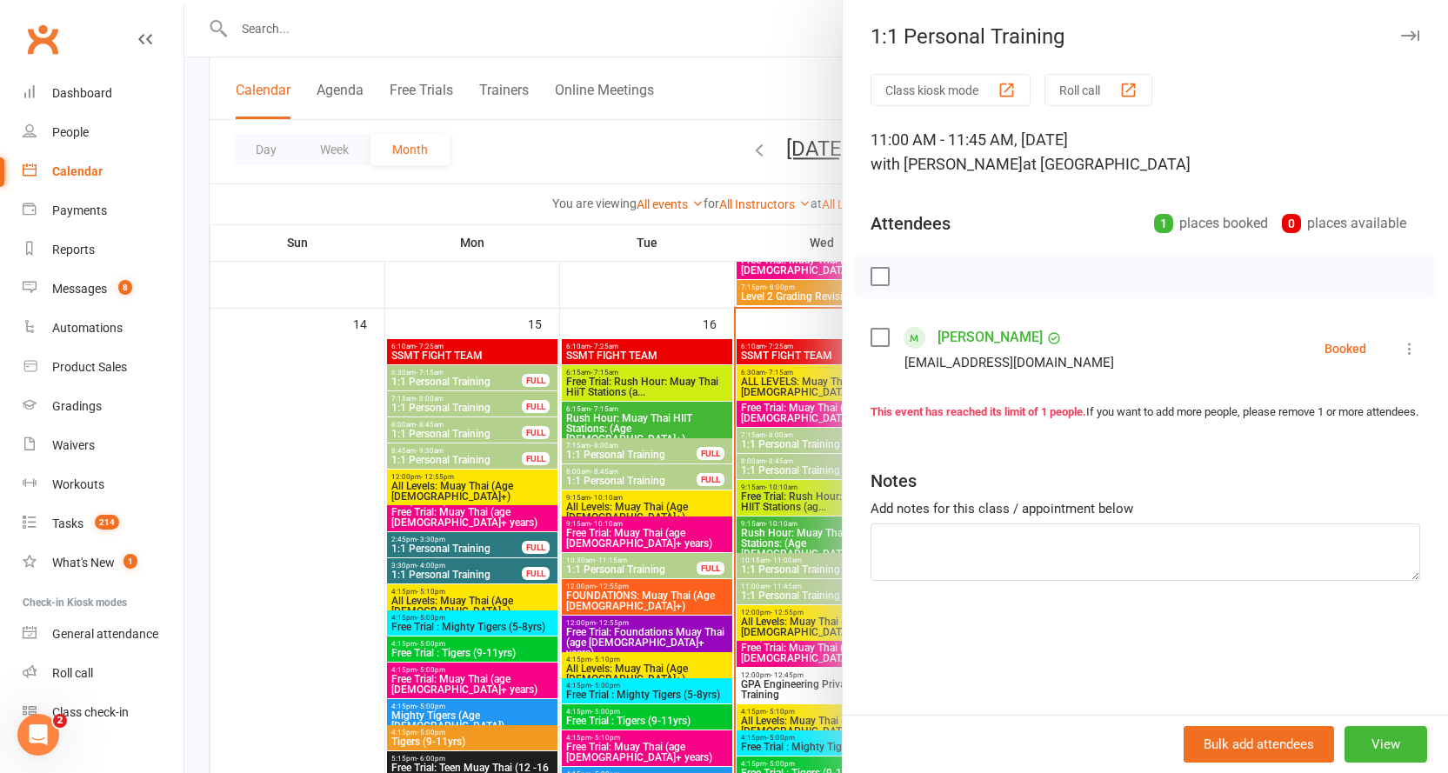
click at [768, 594] on div at bounding box center [816, 386] width 1264 height 773
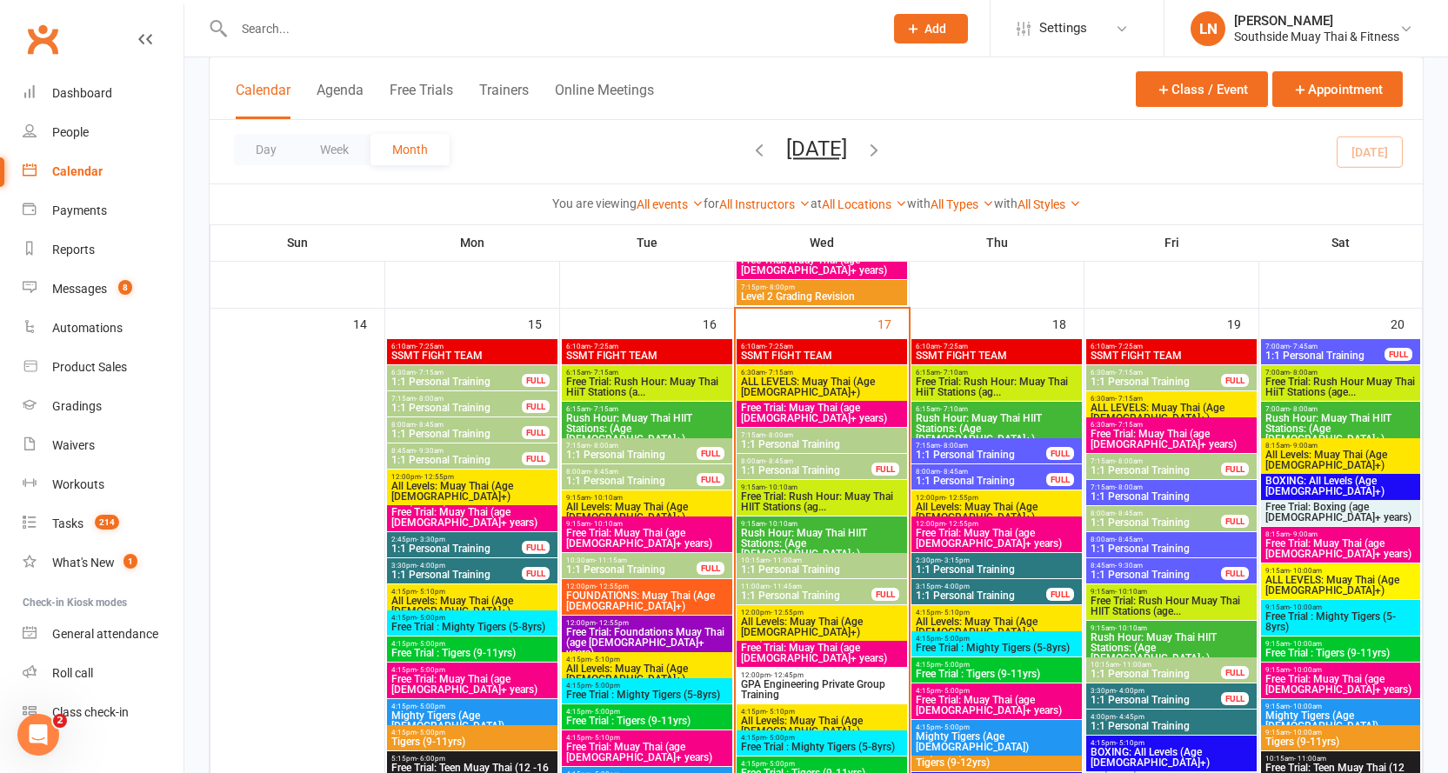
click at [787, 525] on div "9:15am - 10:10am Rush Hour: Muay Thai HIIT Stations: (Age [DEMOGRAPHIC_DATA]+)" at bounding box center [822, 540] width 170 height 46
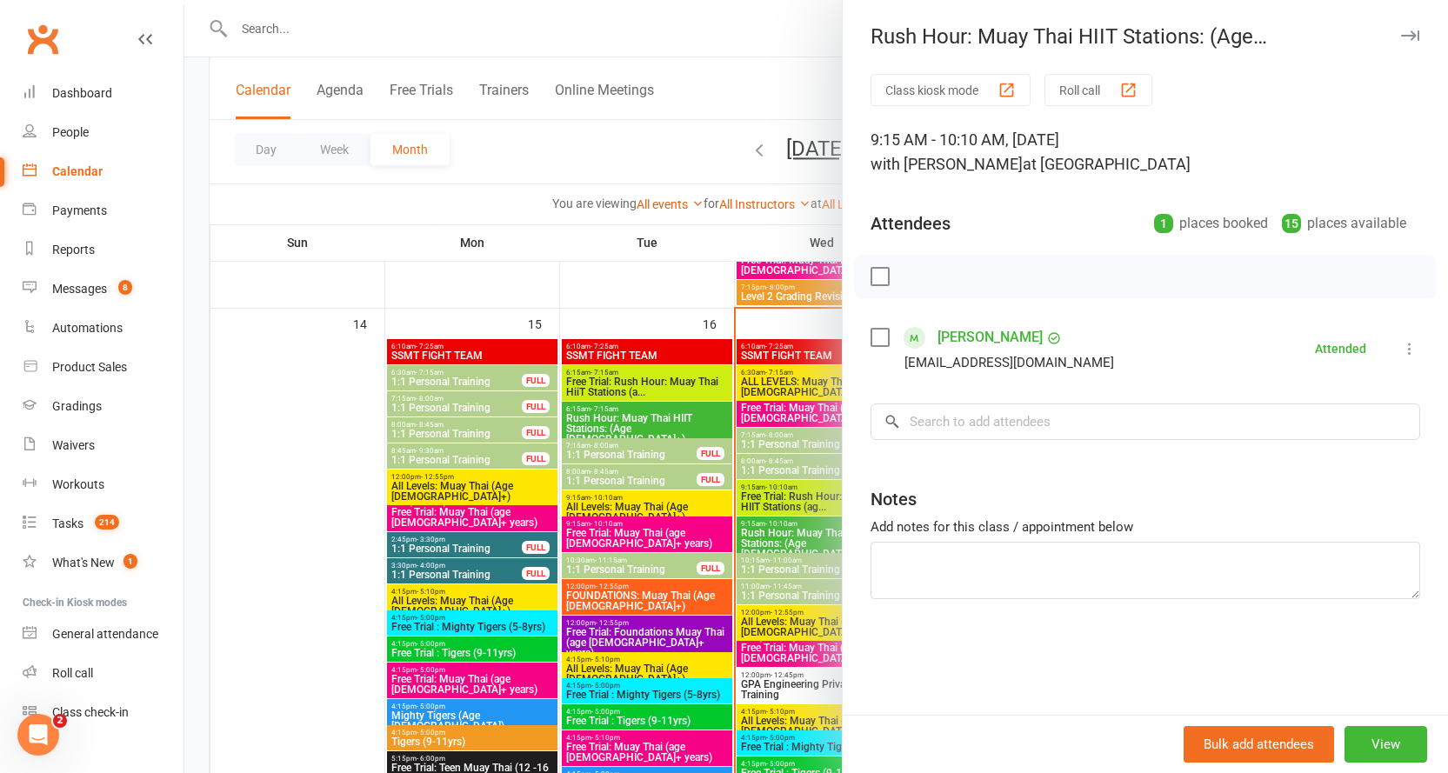
click at [791, 527] on div at bounding box center [816, 386] width 1264 height 773
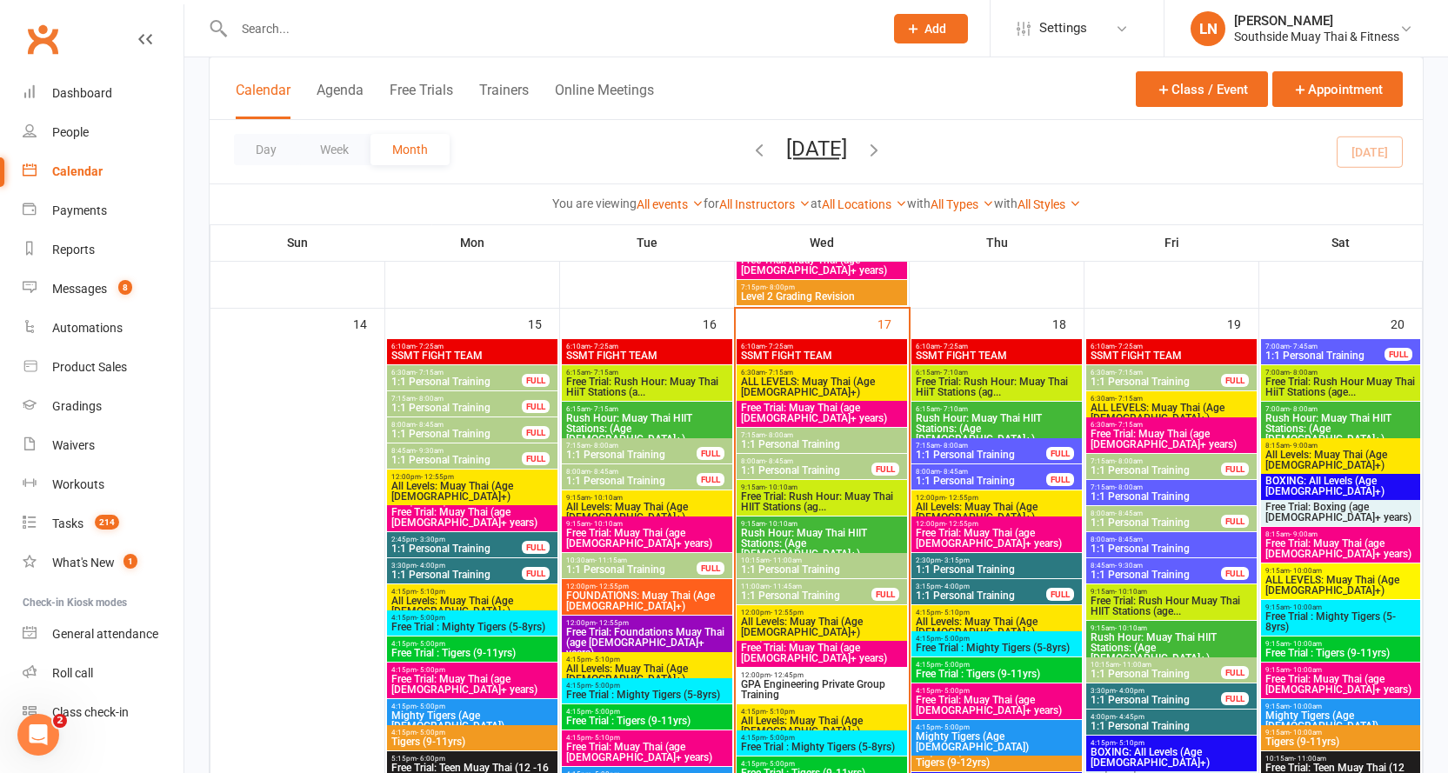
click at [821, 528] on span "Rush Hour: Muay Thai HIIT Stations: (Age [DEMOGRAPHIC_DATA]+)" at bounding box center [821, 543] width 163 height 31
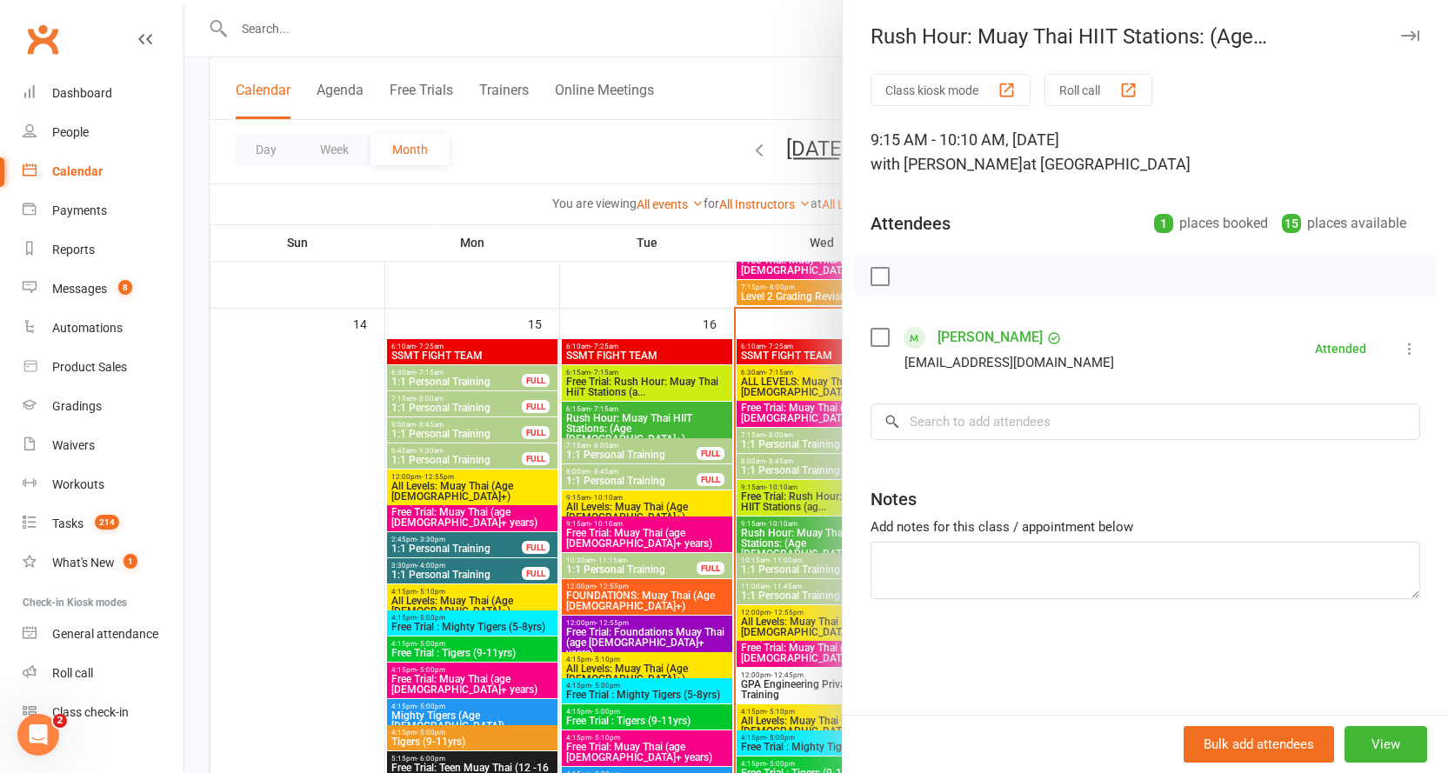
click at [1401, 32] on icon "button" at bounding box center [1410, 35] width 18 height 10
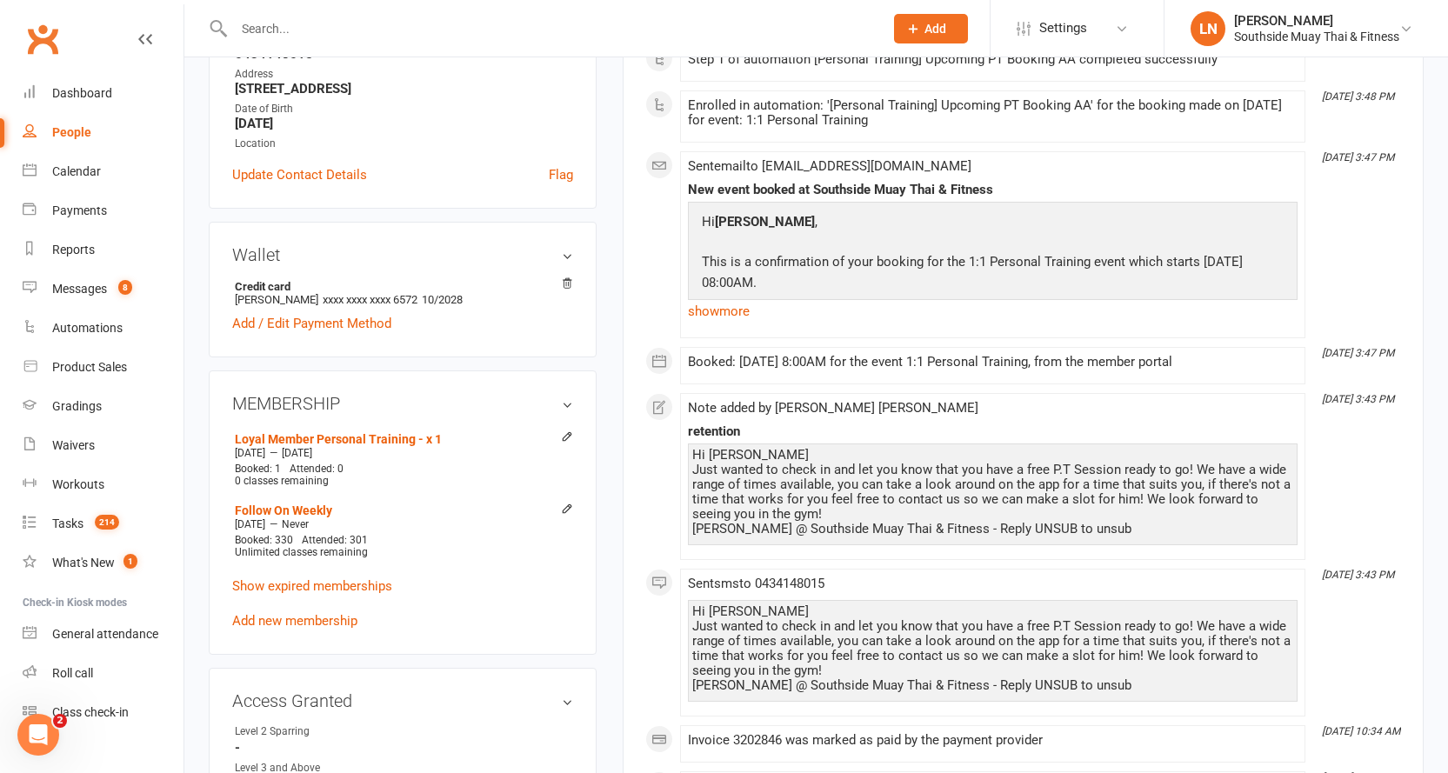
scroll to position [435, 0]
